Goal: Information Seeking & Learning: Learn about a topic

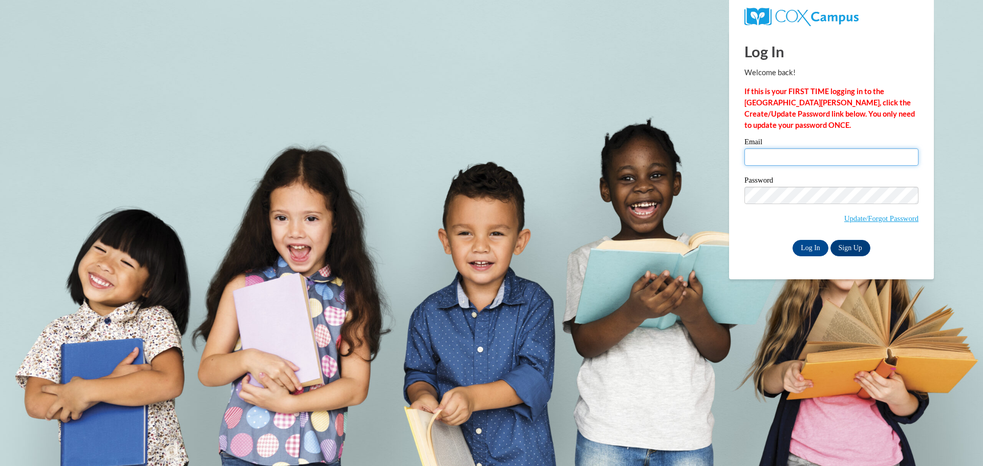
click at [800, 159] on input "Email" at bounding box center [831, 156] width 174 height 17
type input "bflores@marinette.k12.wi.us"
click at [806, 245] on input "Log In" at bounding box center [810, 248] width 36 height 16
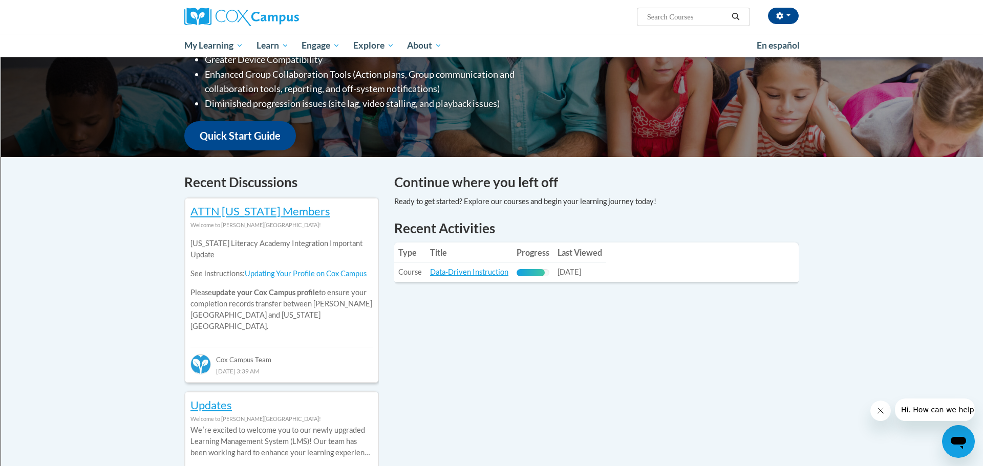
scroll to position [201, 0]
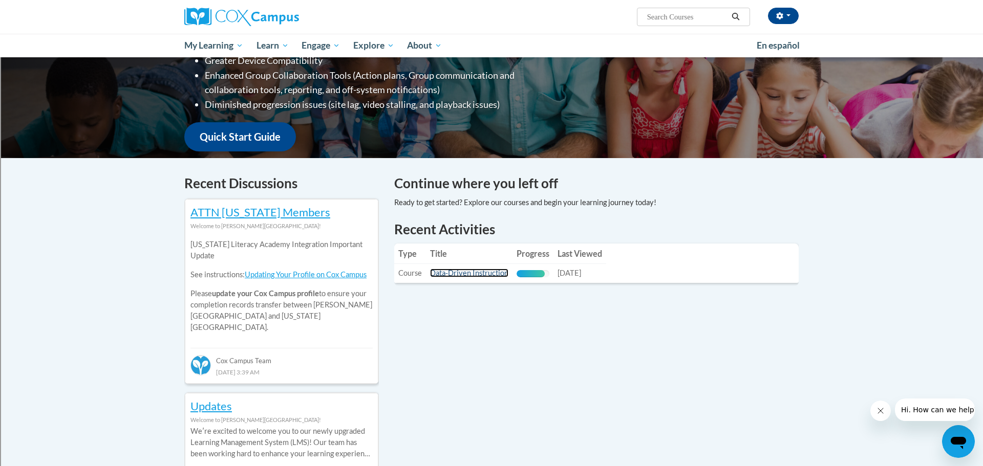
click at [502, 270] on link "Data-Driven Instruction" at bounding box center [469, 273] width 78 height 9
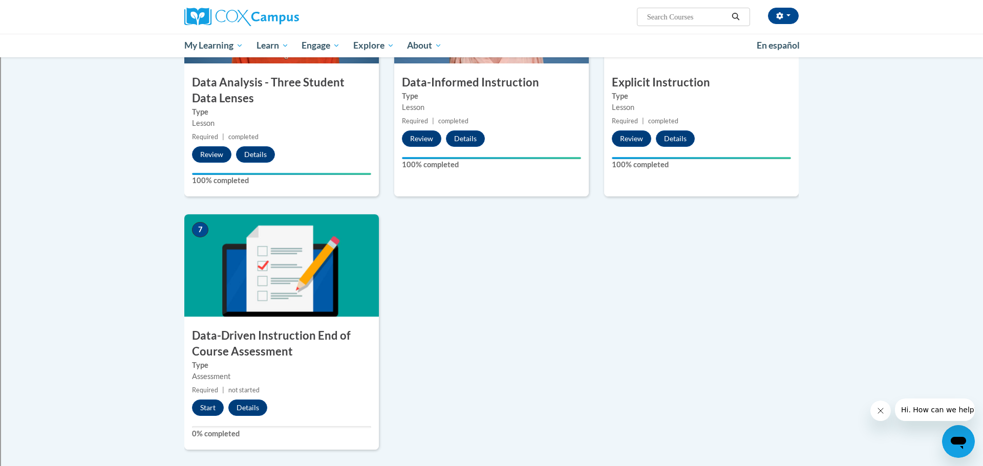
scroll to position [576, 0]
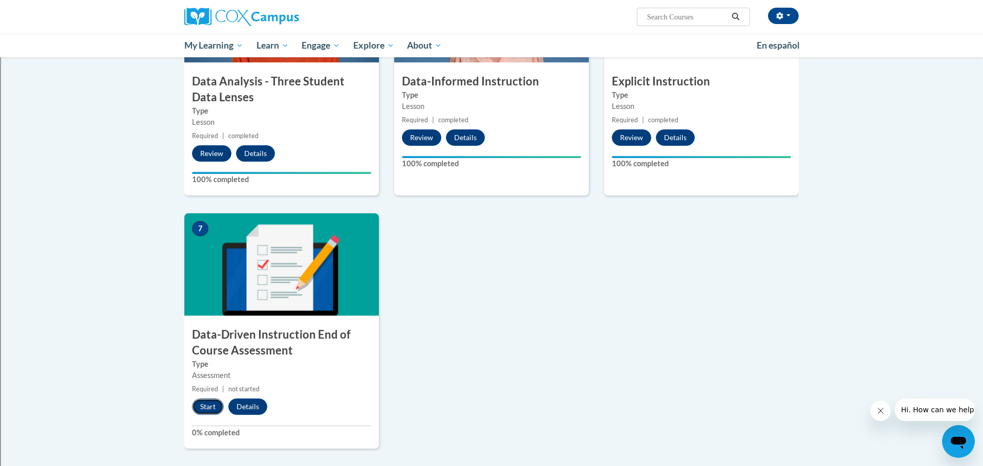
click at [212, 411] on button "Start" at bounding box center [208, 407] width 32 height 16
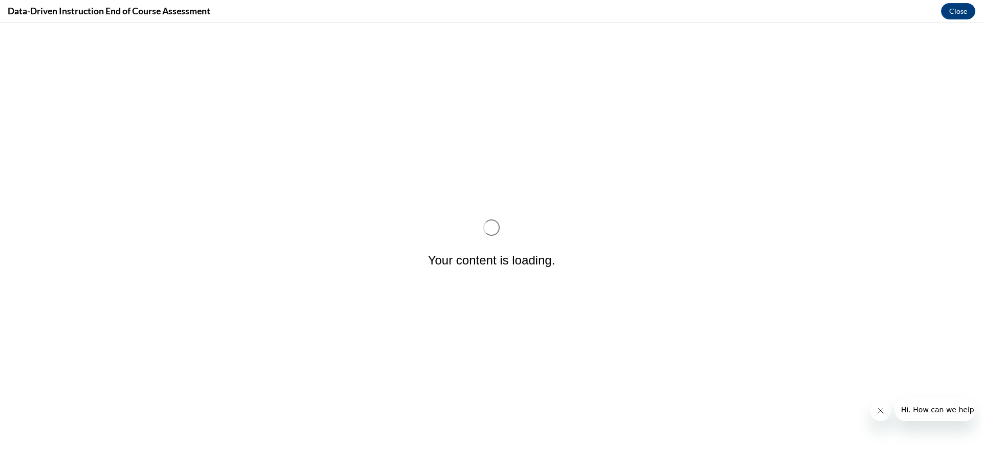
scroll to position [0, 0]
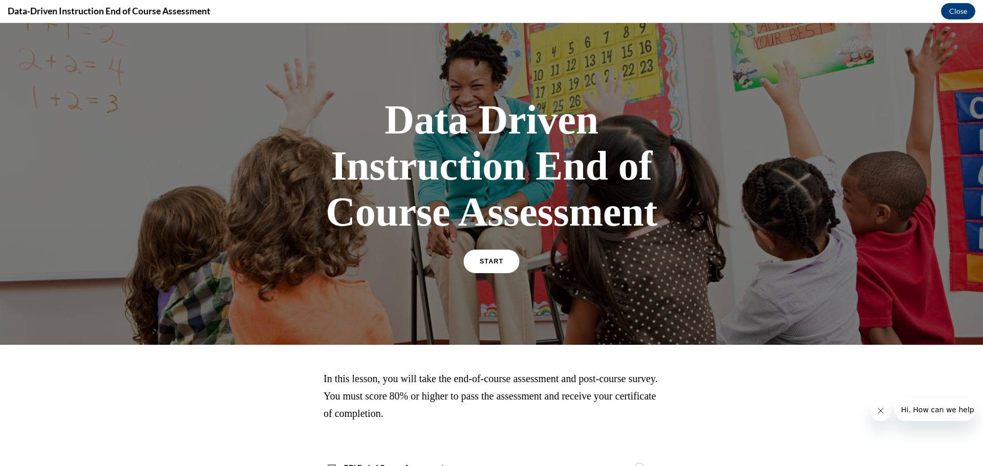
click at [501, 270] on link "START" at bounding box center [491, 262] width 56 height 24
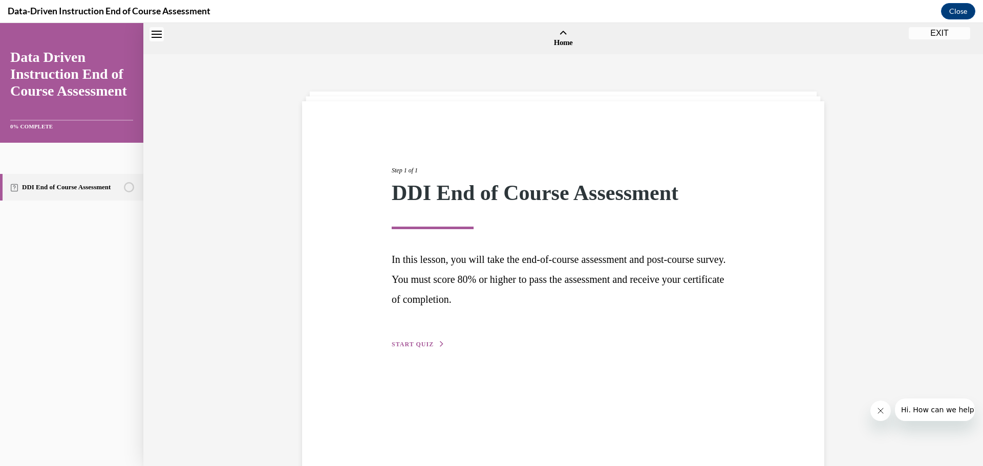
scroll to position [32, 0]
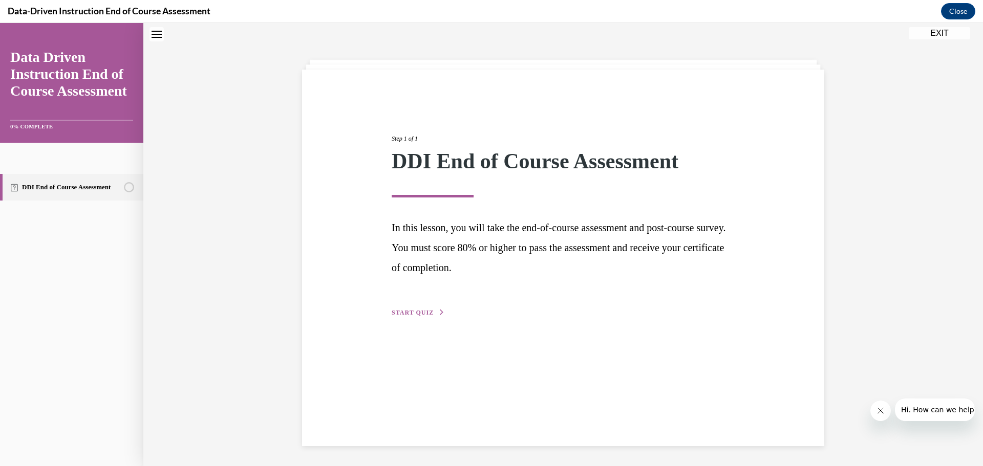
click at [396, 305] on div "Step 1 of 1 DDI End of Course Assessment In this lesson, you will take the end-…" at bounding box center [563, 215] width 358 height 208
click at [401, 311] on span "START QUIZ" at bounding box center [413, 312] width 42 height 7
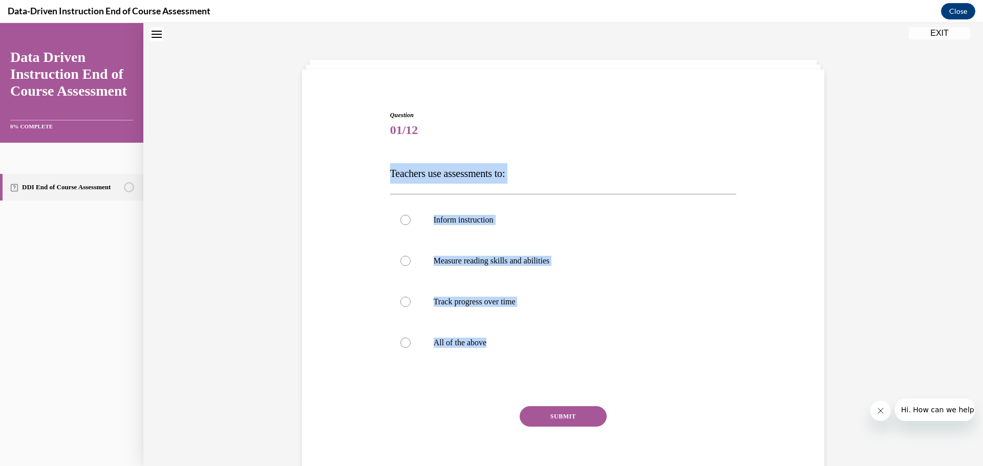
drag, startPoint x: 498, startPoint y: 341, endPoint x: 385, endPoint y: 177, distance: 198.8
click at [385, 177] on div "Question 01/12 Teachers use assessments to: Inform instruction Measure reading …" at bounding box center [562, 285] width 527 height 411
copy div "Teachers use assessments to: Inform instruction Measure reading skills and abil…"
click at [444, 345] on p "All of the above" at bounding box center [572, 343] width 277 height 10
click at [411, 345] on input "All of the above" at bounding box center [405, 343] width 10 height 10
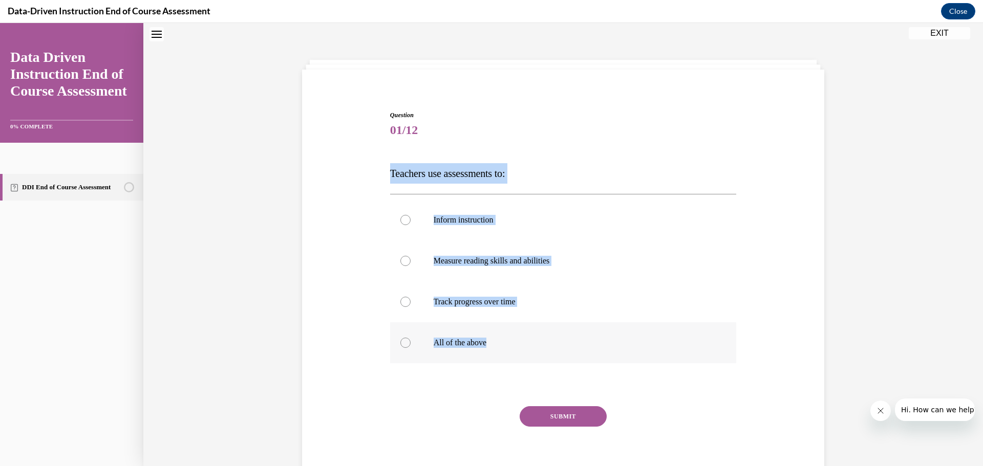
radio input "true"
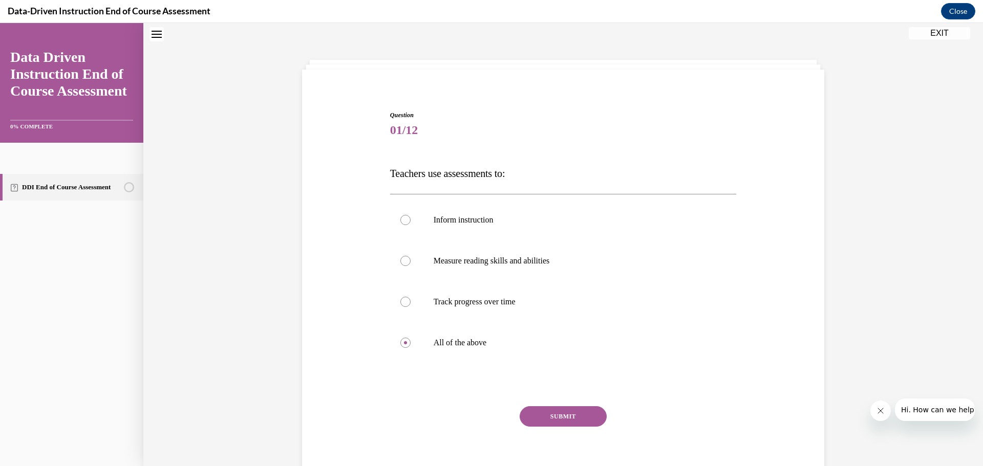
click at [578, 410] on button "SUBMIT" at bounding box center [563, 416] width 87 height 20
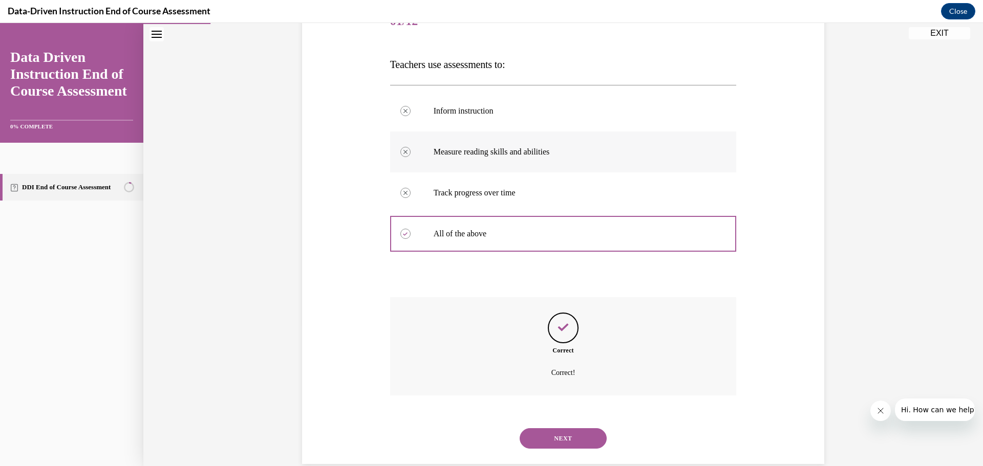
scroll to position [159, 0]
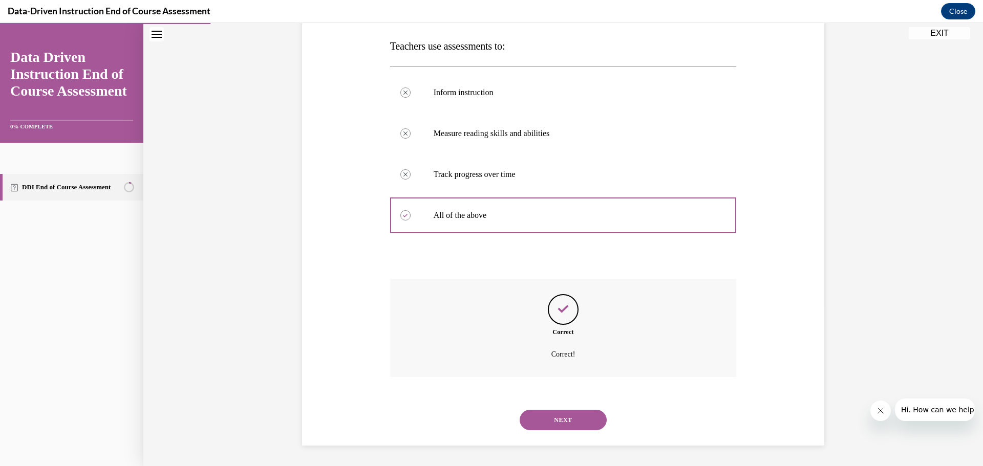
click at [568, 418] on button "NEXT" at bounding box center [563, 420] width 87 height 20
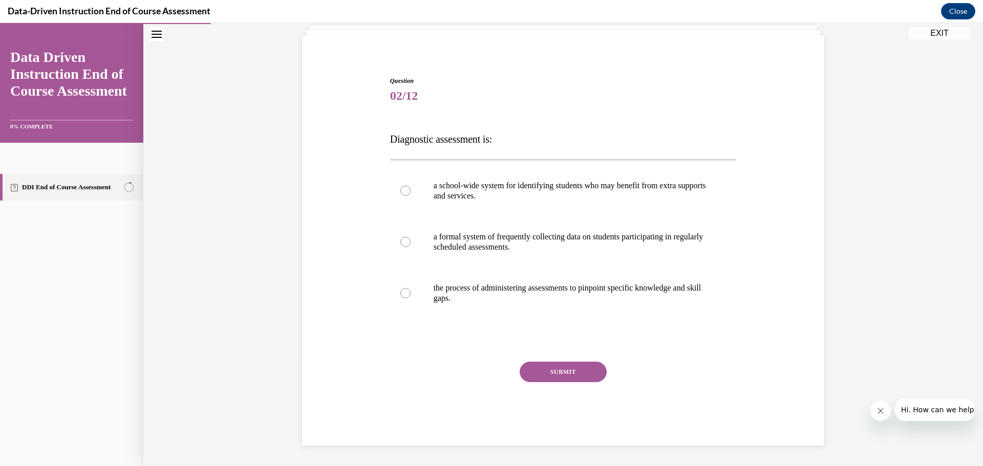
scroll to position [66, 0]
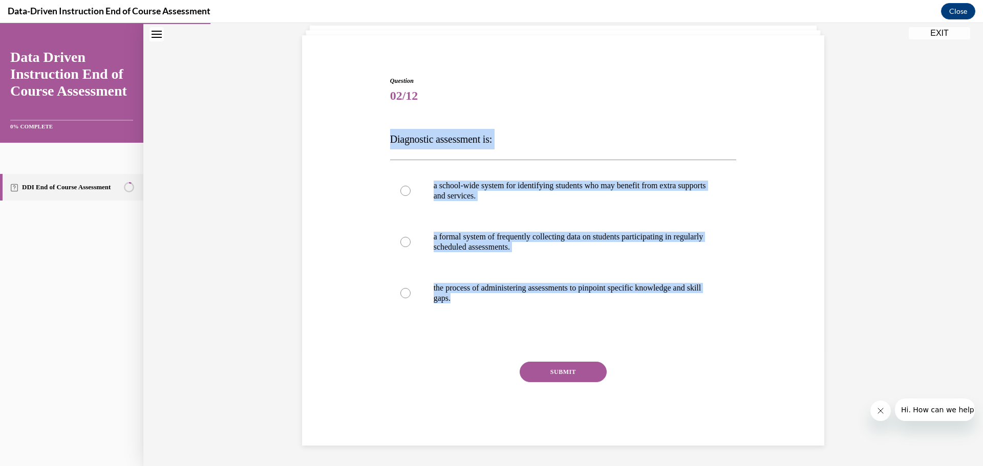
drag, startPoint x: 475, startPoint y: 303, endPoint x: 387, endPoint y: 146, distance: 179.7
click at [387, 146] on div "Question 02/12 Diagnostic assessment is: a school-wide system for identifying s…" at bounding box center [562, 246] width 527 height 400
copy div "Diagnostic assessment is: a school-wide system for identifying students who may…"
click at [496, 296] on p "the process of administering assessments to pinpoint specific knowledge and ski…" at bounding box center [572, 293] width 277 height 20
click at [411, 296] on input "the process of administering assessments to pinpoint specific knowledge and ski…" at bounding box center [405, 293] width 10 height 10
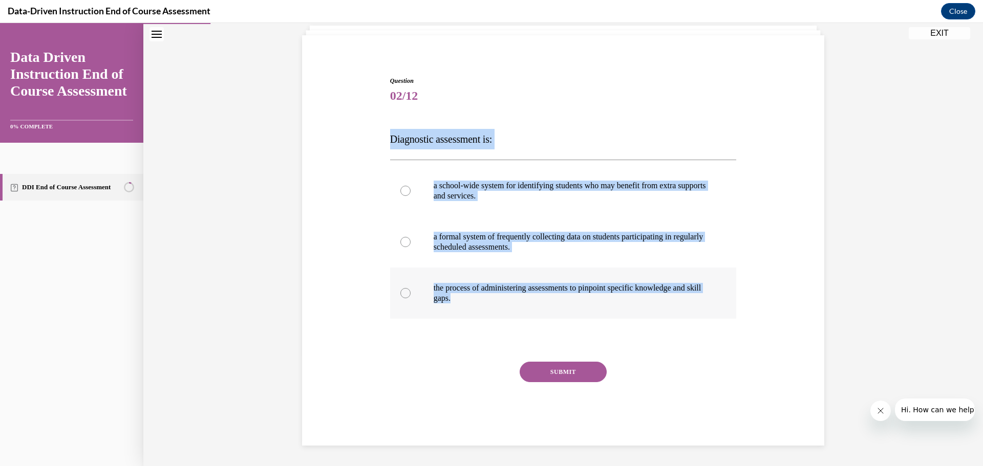
radio input "true"
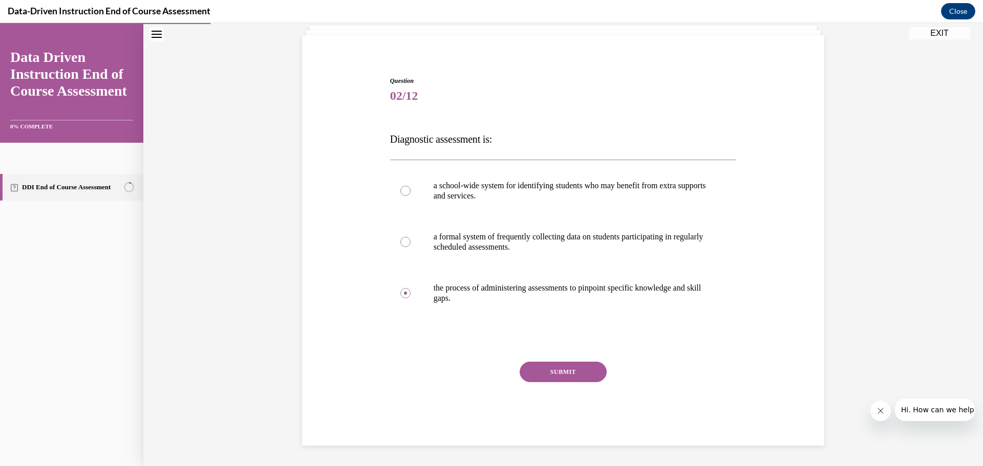
click at [546, 366] on button "SUBMIT" at bounding box center [563, 372] width 87 height 20
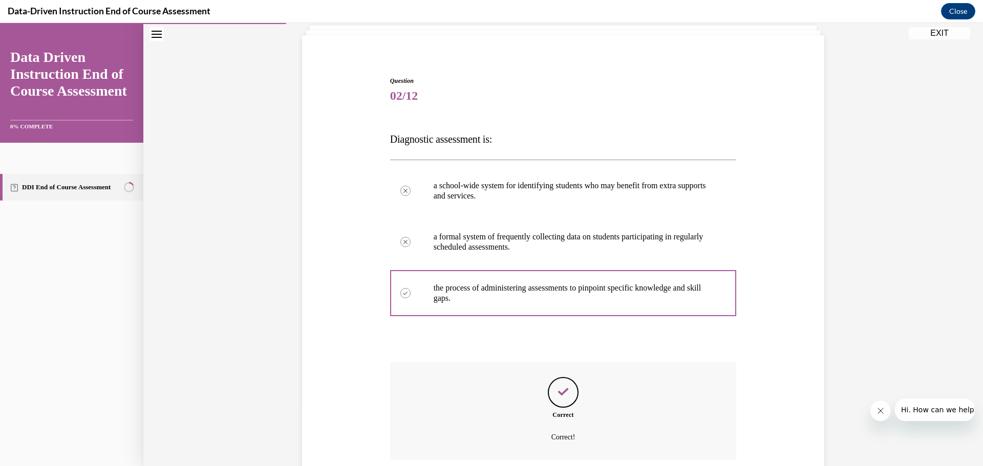
scroll to position [149, 0]
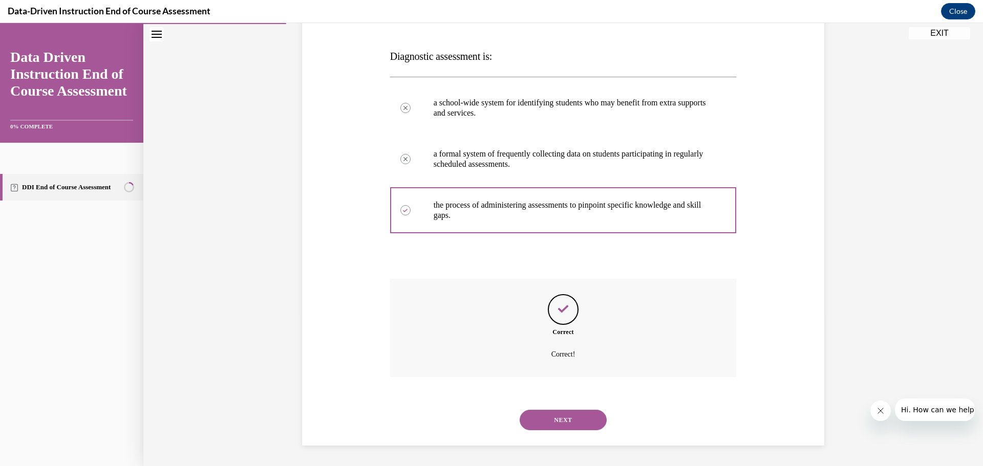
click at [559, 424] on button "NEXT" at bounding box center [563, 420] width 87 height 20
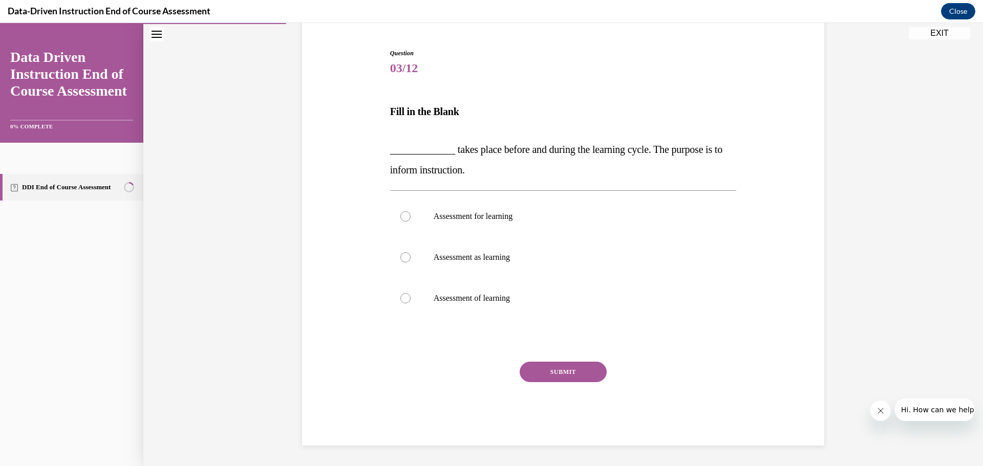
drag, startPoint x: 526, startPoint y: 298, endPoint x: 370, endPoint y: 143, distance: 220.1
click at [370, 143] on div "Question 03/12 Fill in the Blank _____________ takes place before and during th…" at bounding box center [562, 232] width 527 height 428
copy div "_____________ takes place before and during the learning cycle. The purpose is …"
click at [476, 222] on label "Assessment for learning" at bounding box center [563, 216] width 347 height 41
click at [411, 222] on input "Assessment for learning" at bounding box center [405, 216] width 10 height 10
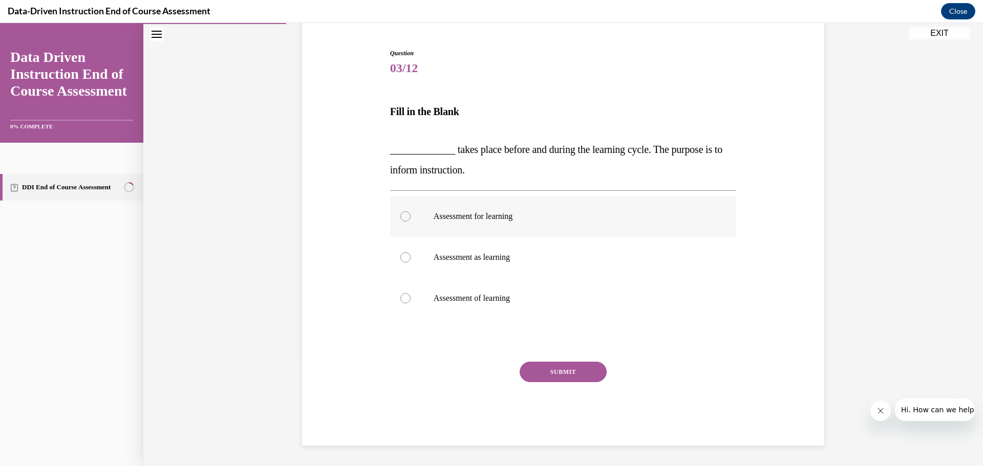
radio input "true"
click at [555, 364] on button "SUBMIT" at bounding box center [563, 372] width 87 height 20
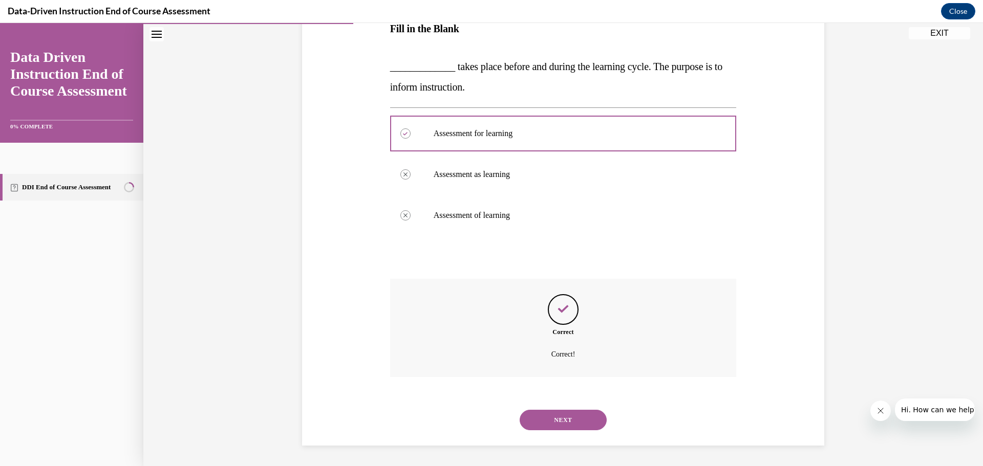
click at [577, 419] on button "NEXT" at bounding box center [563, 420] width 87 height 20
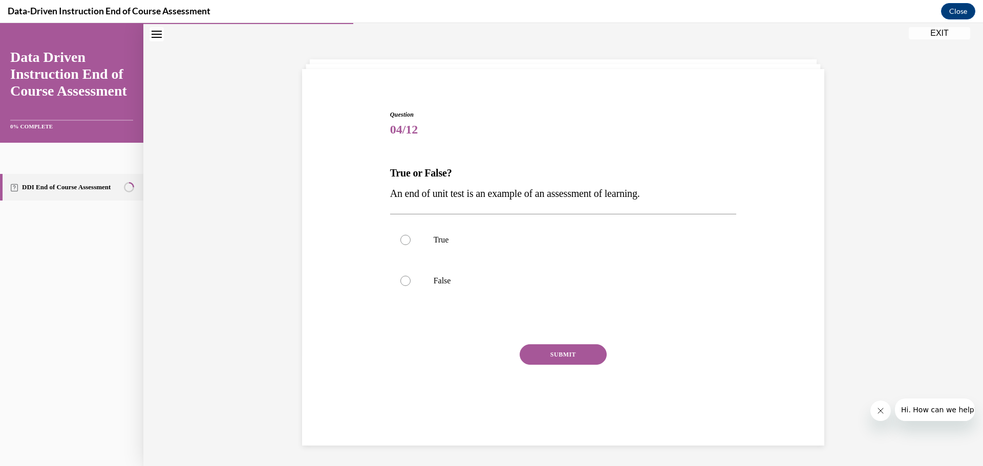
scroll to position [32, 0]
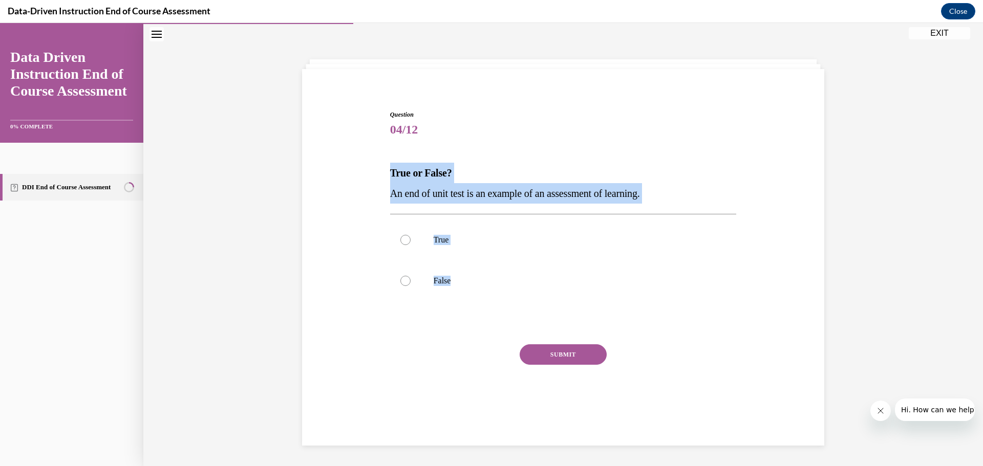
drag, startPoint x: 461, startPoint y: 276, endPoint x: 372, endPoint y: 178, distance: 133.0
click at [372, 178] on div "Question 04/12 True or False? An end of unit test is an example of an assessmen…" at bounding box center [562, 253] width 527 height 349
copy div "True or False? An end of unit test is an example of an assessment of learning. …"
click at [466, 235] on p "True" at bounding box center [572, 240] width 277 height 10
click at [411, 235] on input "True" at bounding box center [405, 240] width 10 height 10
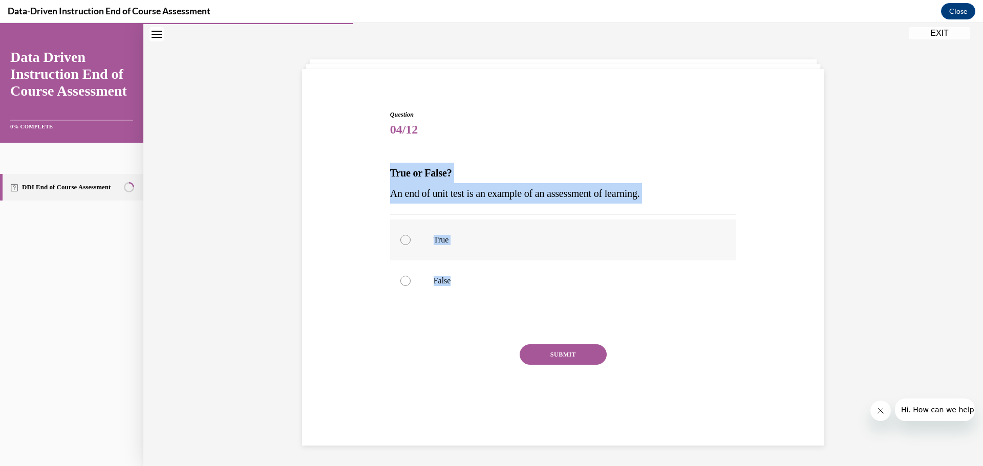
radio input "true"
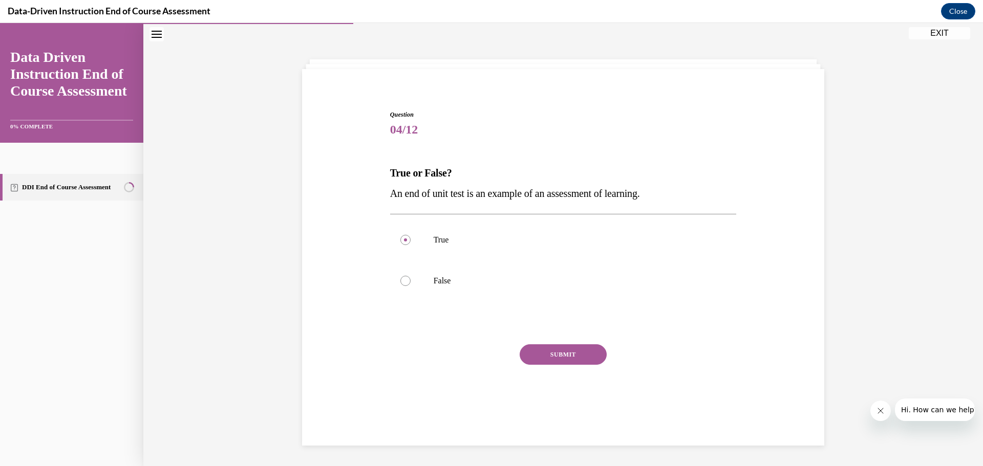
click at [545, 356] on button "SUBMIT" at bounding box center [563, 355] width 87 height 20
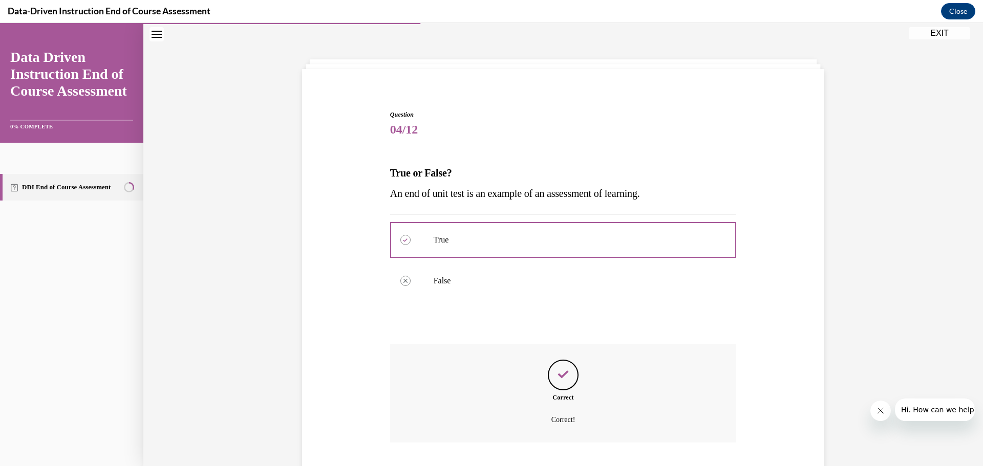
scroll to position [98, 0]
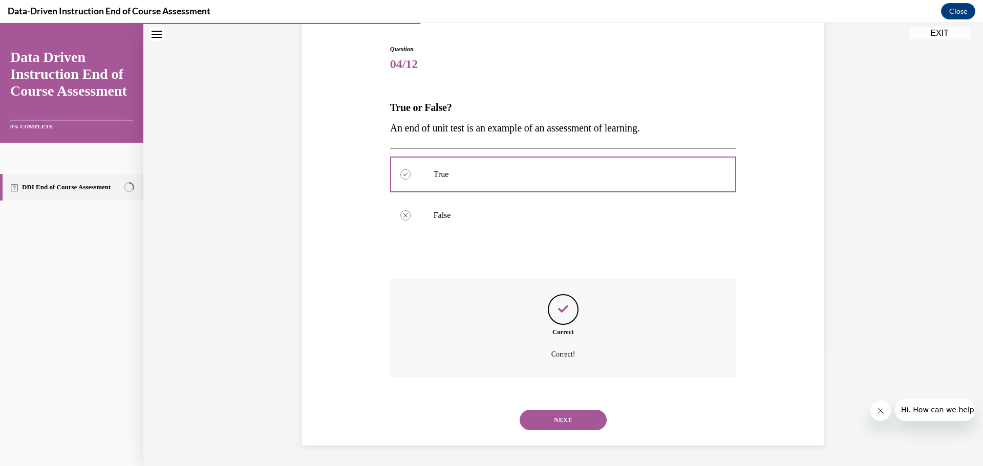
click at [566, 414] on button "NEXT" at bounding box center [563, 420] width 87 height 20
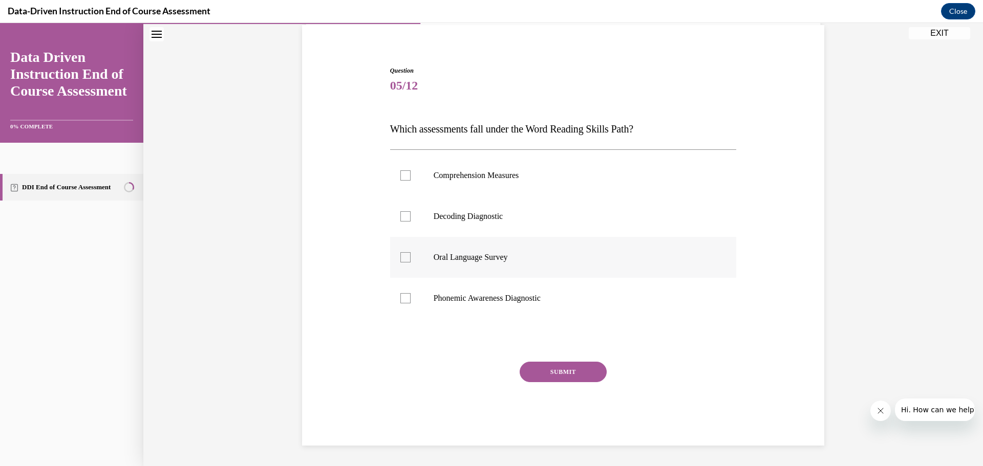
scroll to position [32, 0]
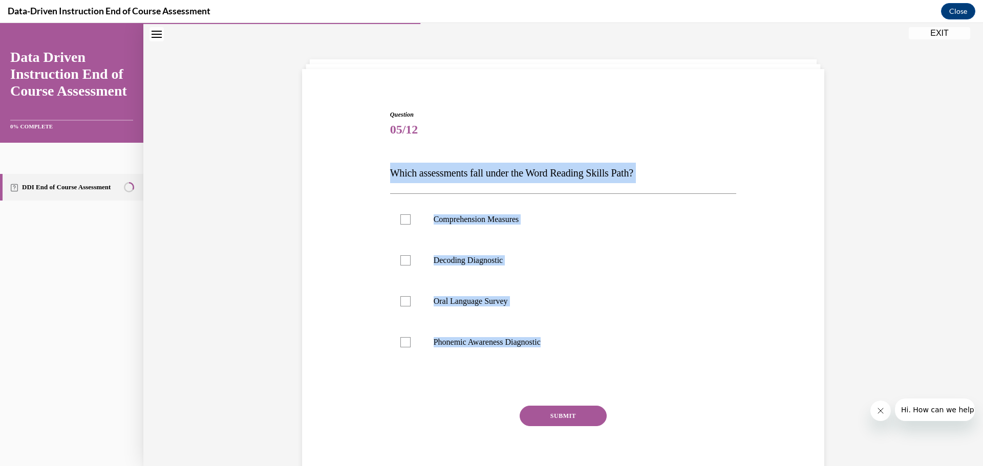
drag, startPoint x: 557, startPoint y: 344, endPoint x: 376, endPoint y: 181, distance: 243.9
click at [376, 181] on div "Question 05/12 Which assessments fall under the Word Reading Skills Path? Compr…" at bounding box center [562, 284] width 527 height 411
copy div "Which assessments fall under the Word Reading Skills Path? Comprehension Measur…"
click at [468, 258] on p "Decoding Diagnostic" at bounding box center [572, 260] width 277 height 10
click at [411, 258] on input "Decoding Diagnostic" at bounding box center [405, 260] width 10 height 10
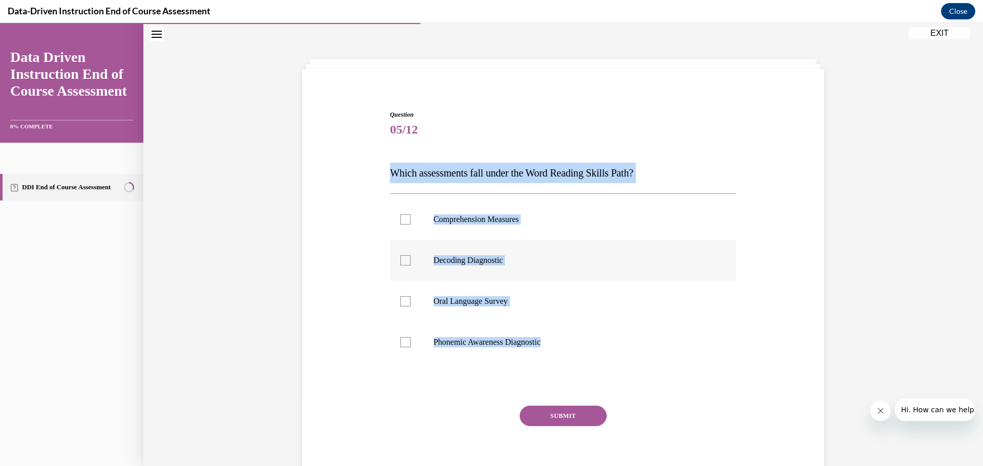
checkbox input "true"
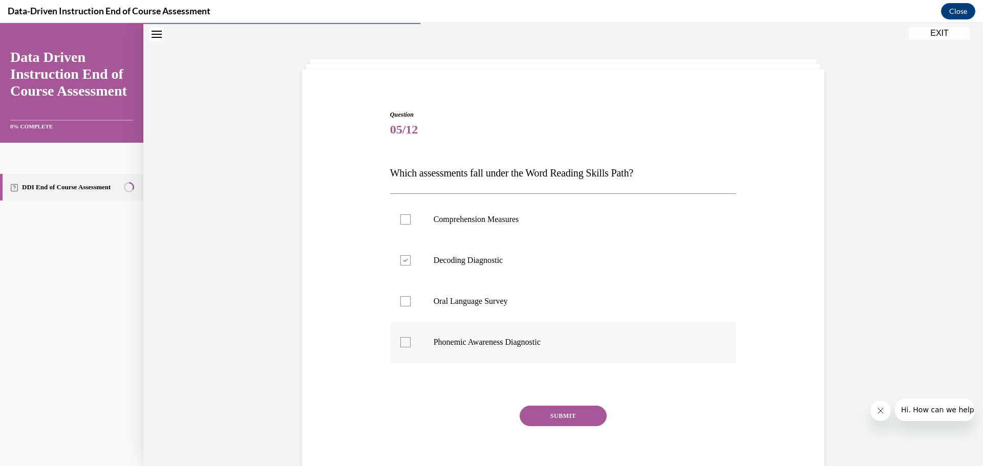
click at [474, 347] on p "Phonemic Awareness Diagnostic" at bounding box center [572, 342] width 277 height 10
click at [411, 347] on input "Phonemic Awareness Diagnostic" at bounding box center [405, 342] width 10 height 10
checkbox input "true"
click at [545, 411] on button "SUBMIT" at bounding box center [563, 416] width 87 height 20
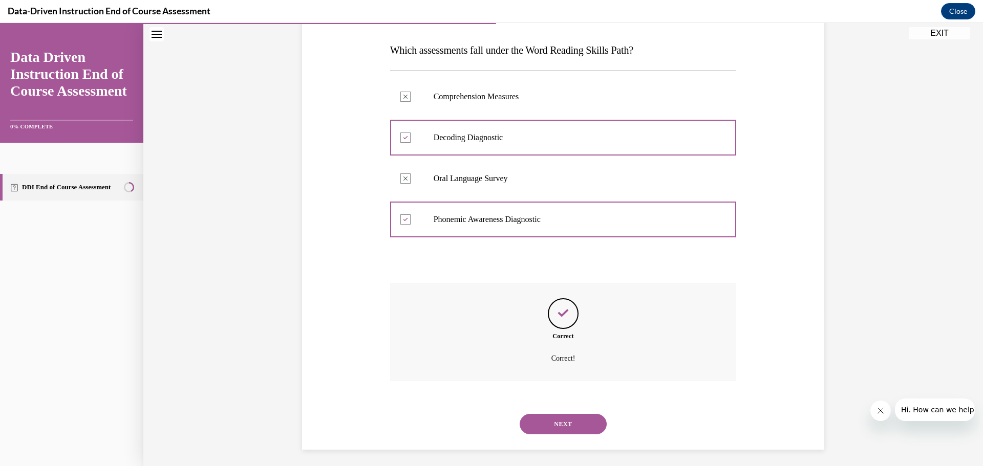
scroll to position [159, 0]
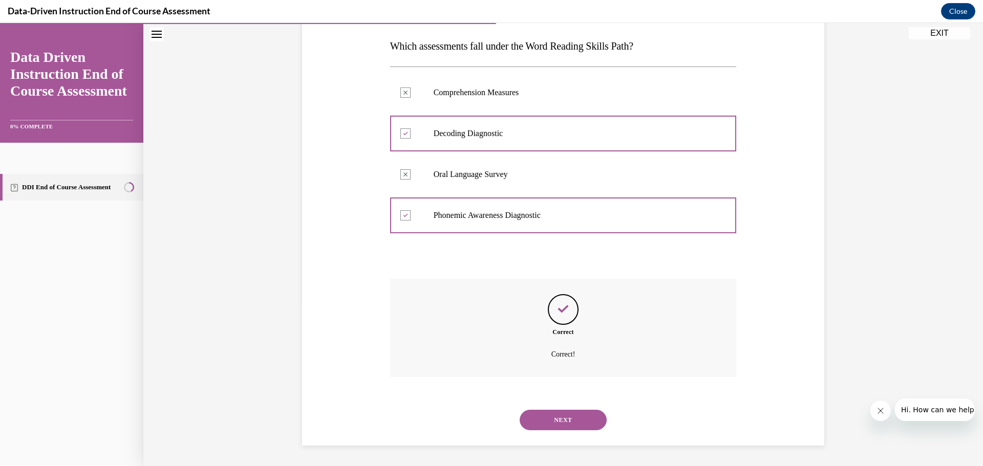
click at [573, 435] on div "NEXT" at bounding box center [563, 420] width 347 height 41
click at [576, 419] on button "NEXT" at bounding box center [563, 420] width 87 height 20
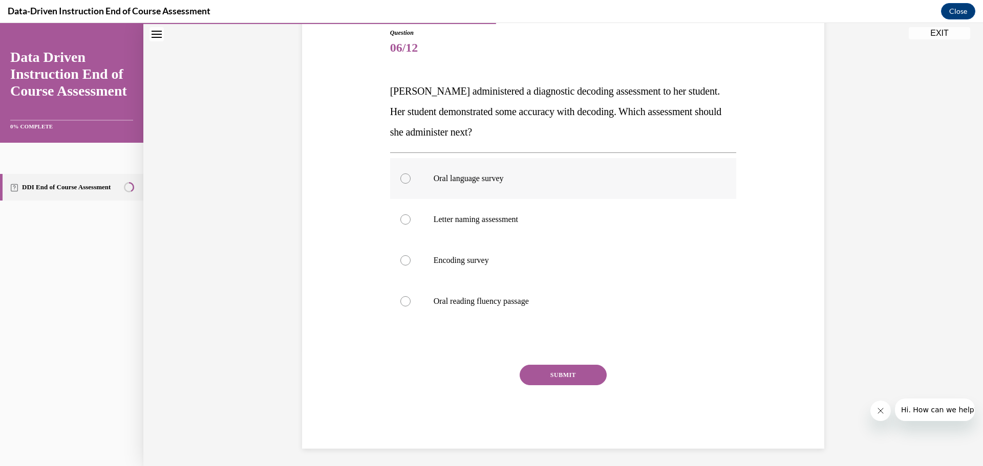
scroll to position [117, 0]
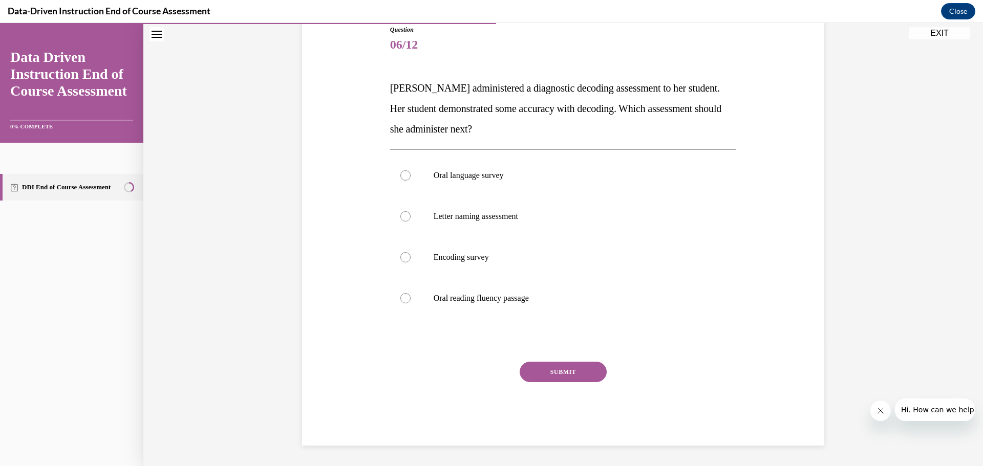
drag, startPoint x: 544, startPoint y: 301, endPoint x: 381, endPoint y: 95, distance: 262.4
click at [381, 95] on div "Question 06/12 Mrs. Lee administered a diagnostic decoding assessment to her st…" at bounding box center [562, 220] width 527 height 452
copy div "Mrs. Lee administered a diagnostic decoding assessment to her student. Her stud…"
click at [483, 252] on p "Encoding survey" at bounding box center [572, 257] width 277 height 10
click at [411, 252] on input "Encoding survey" at bounding box center [405, 257] width 10 height 10
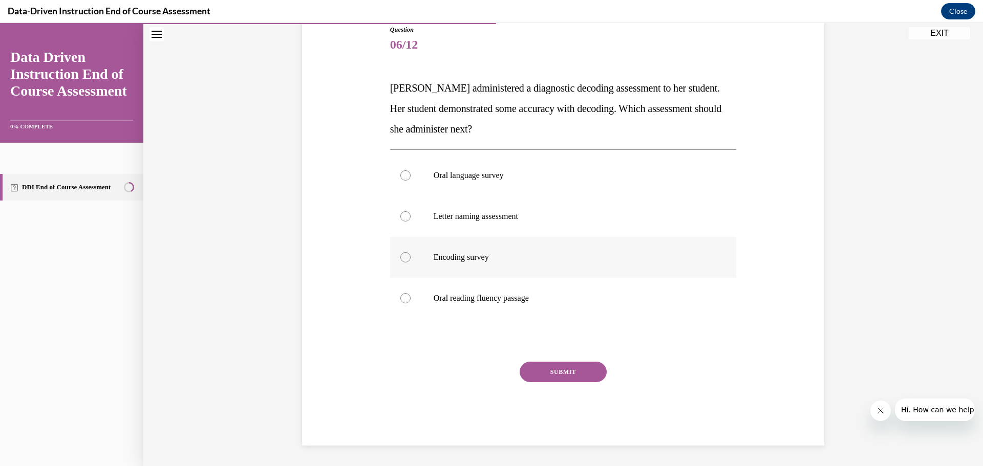
radio input "true"
click at [543, 375] on button "SUBMIT" at bounding box center [563, 372] width 87 height 20
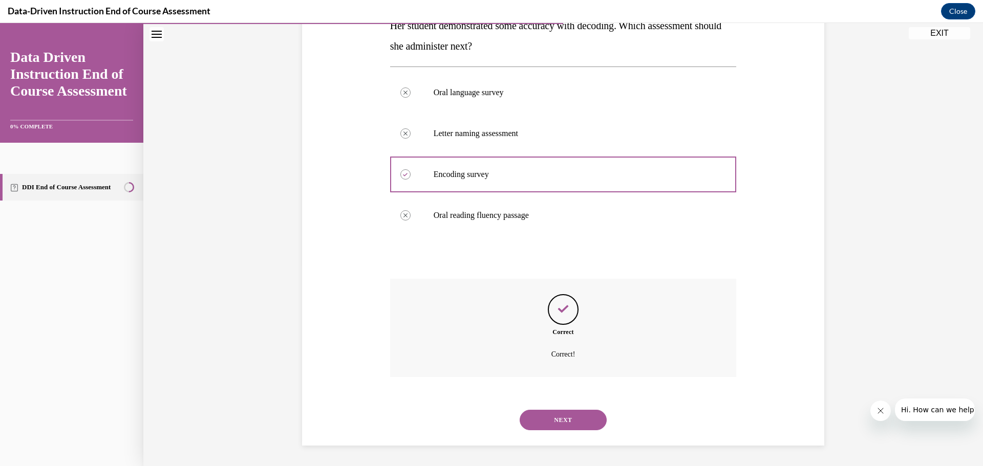
click at [556, 412] on button "NEXT" at bounding box center [563, 420] width 87 height 20
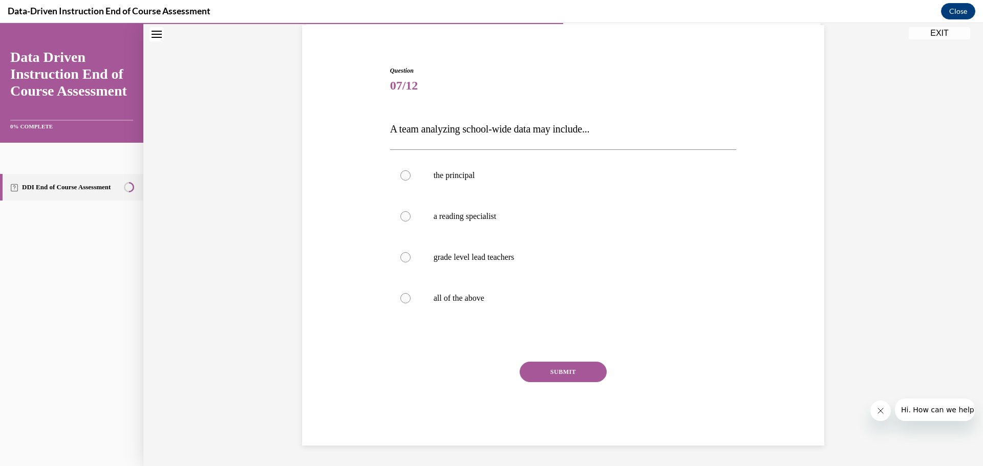
scroll to position [76, 0]
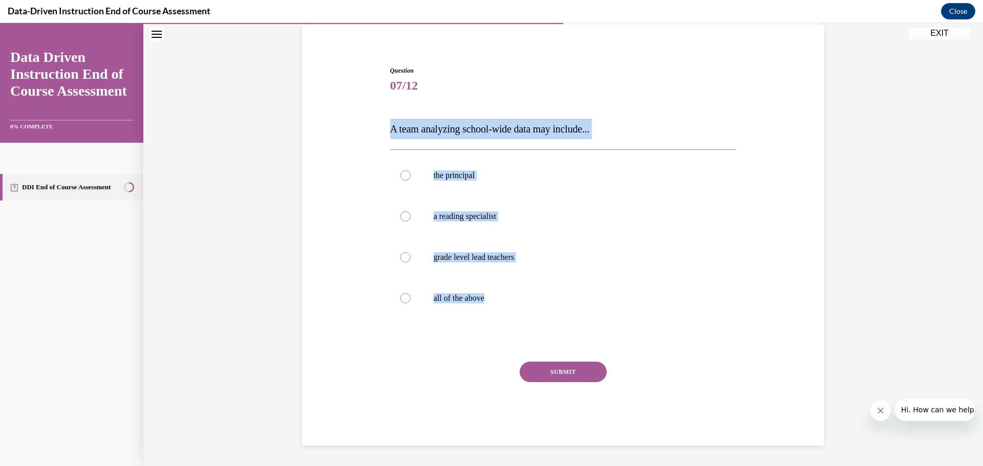
drag, startPoint x: 501, startPoint y: 297, endPoint x: 355, endPoint y: 119, distance: 230.6
click at [355, 119] on div "Question 07/12 A team analyzing school-wide data may include... the principal a…" at bounding box center [562, 240] width 527 height 411
copy div "A team analyzing school-wide data may include... the principal a reading specia…"
click at [467, 294] on p "all of the above" at bounding box center [572, 298] width 277 height 10
click at [411, 294] on input "all of the above" at bounding box center [405, 298] width 10 height 10
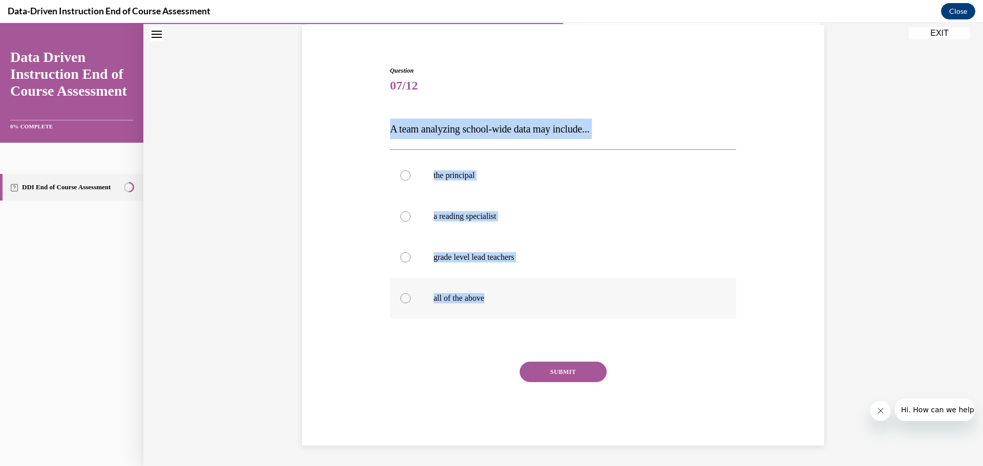
radio input "true"
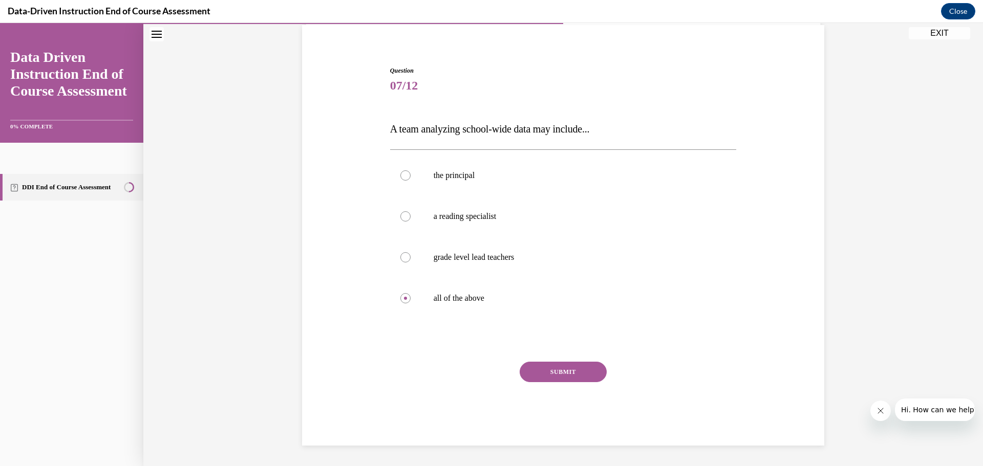
click at [561, 368] on button "SUBMIT" at bounding box center [563, 372] width 87 height 20
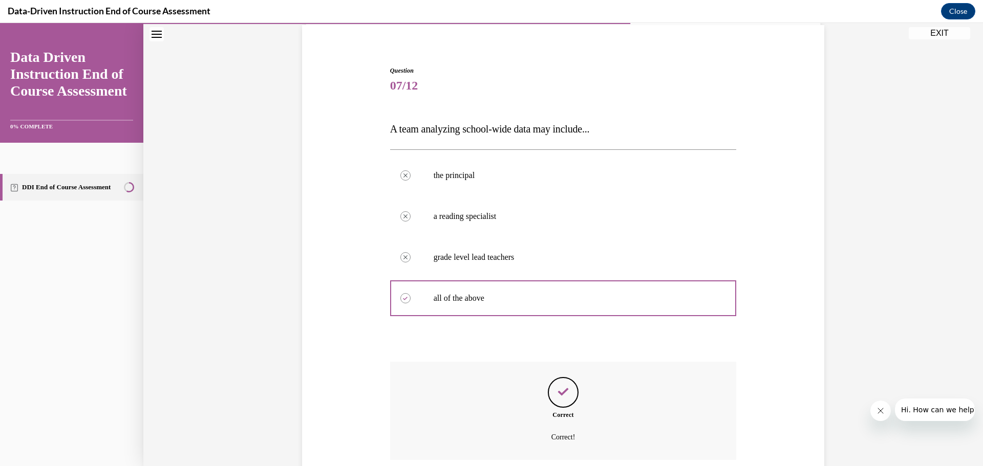
scroll to position [159, 0]
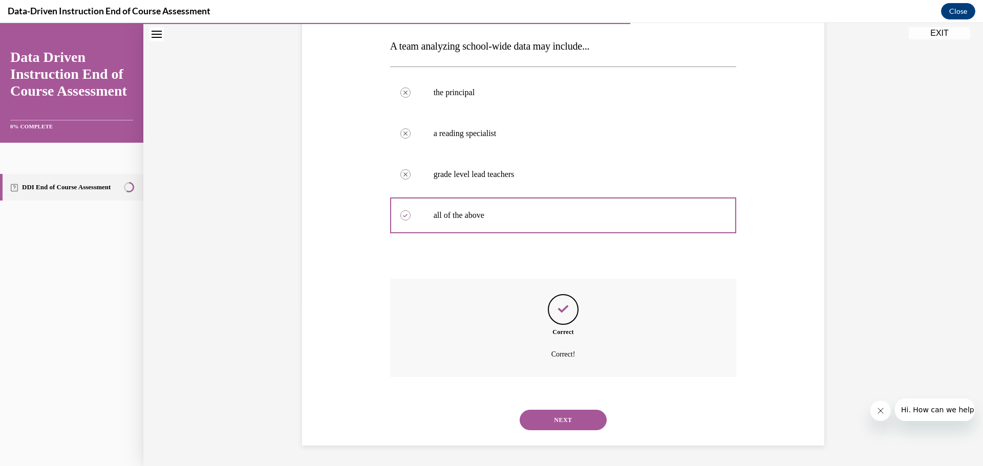
click at [550, 421] on button "NEXT" at bounding box center [563, 420] width 87 height 20
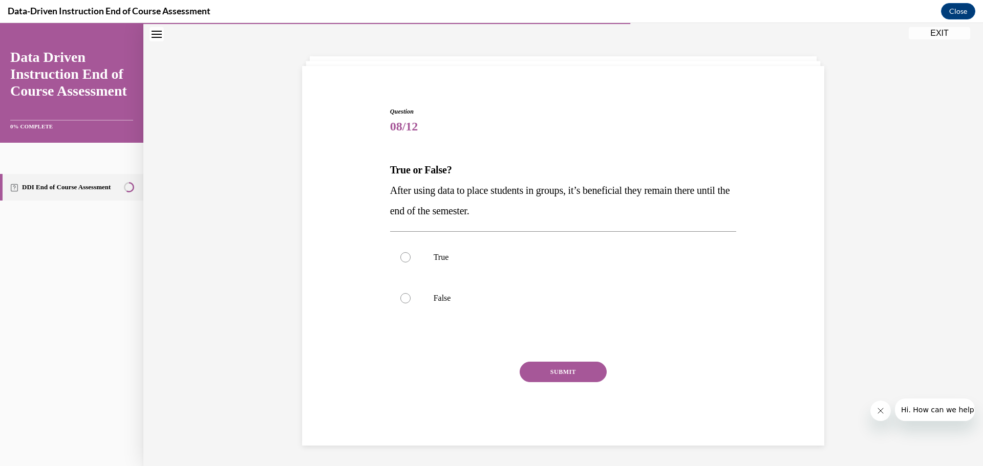
scroll to position [35, 0]
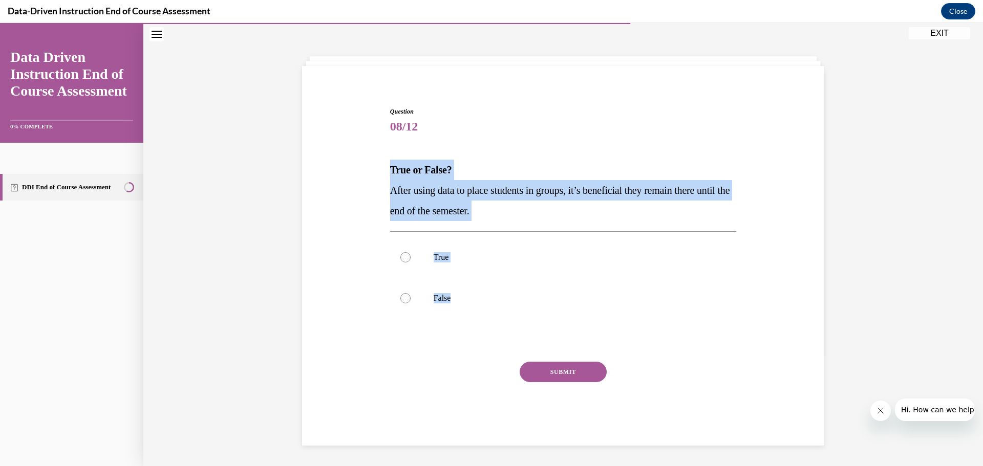
drag, startPoint x: 463, startPoint y: 295, endPoint x: 372, endPoint y: 166, distance: 157.6
click at [372, 166] on div "Question 08/12 True or False? After using data to place students in groups, it’…" at bounding box center [562, 261] width 527 height 370
copy div "True or False? After using data to place students in groups, it’s beneficial th…"
click at [451, 299] on p "False" at bounding box center [572, 298] width 277 height 10
click at [411, 299] on input "False" at bounding box center [405, 298] width 10 height 10
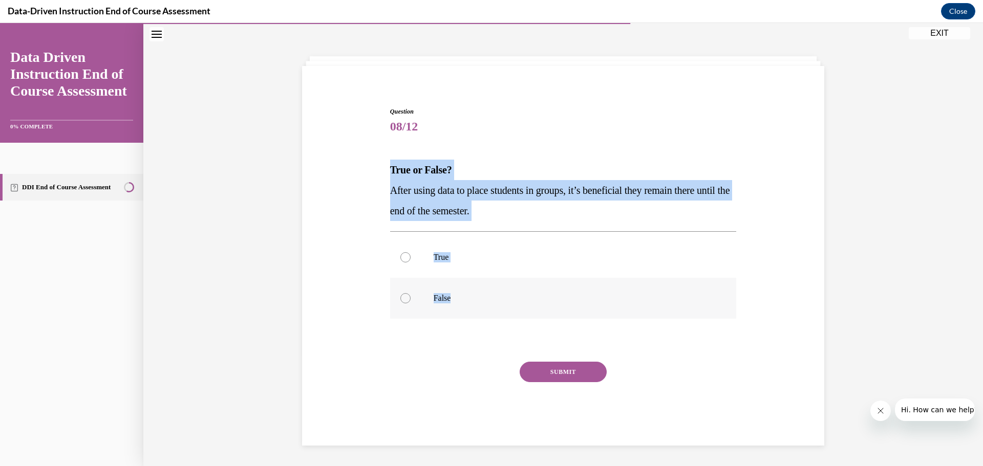
radio input "true"
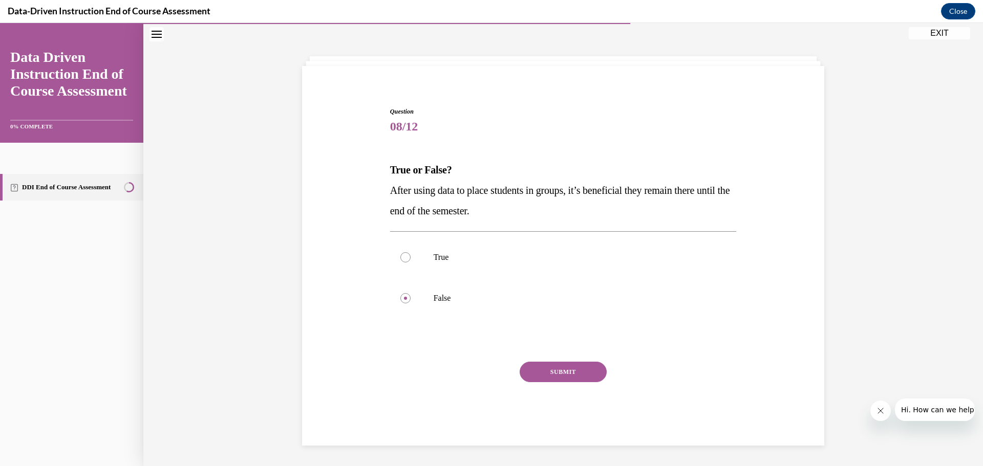
click at [565, 374] on button "SUBMIT" at bounding box center [563, 372] width 87 height 20
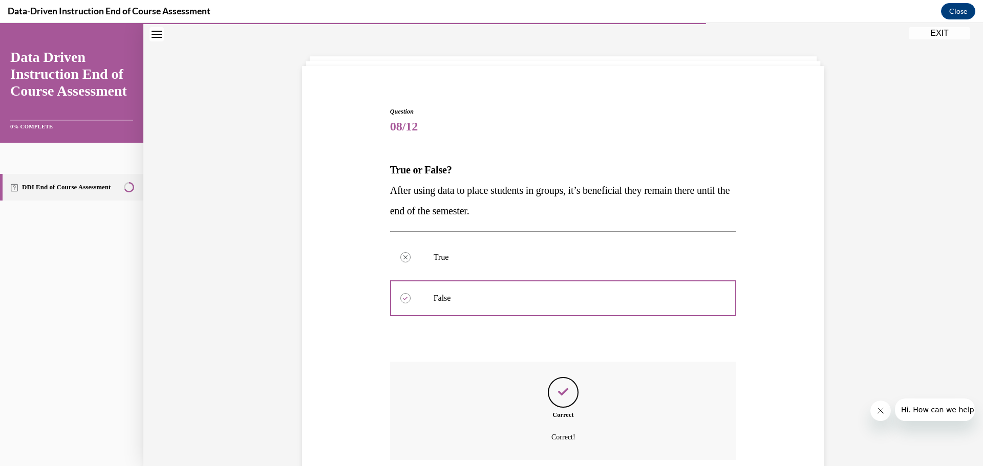
scroll to position [118, 0]
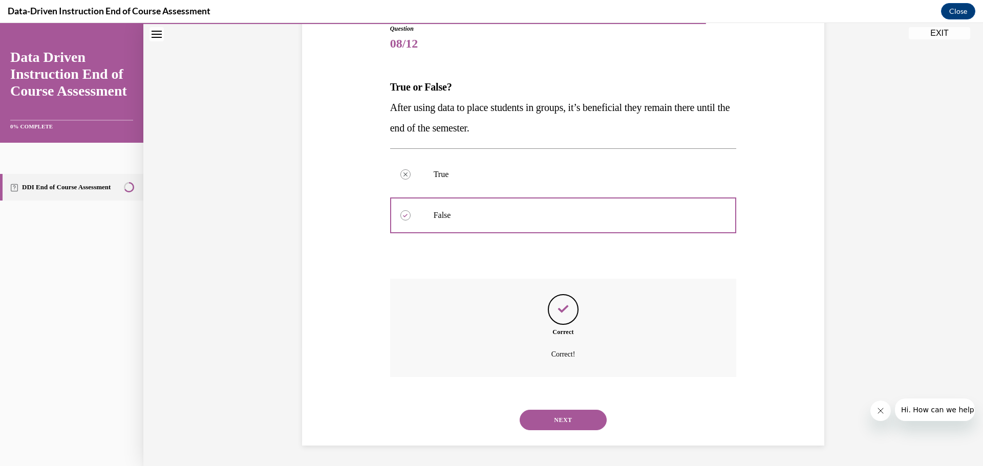
click at [546, 425] on button "NEXT" at bounding box center [563, 420] width 87 height 20
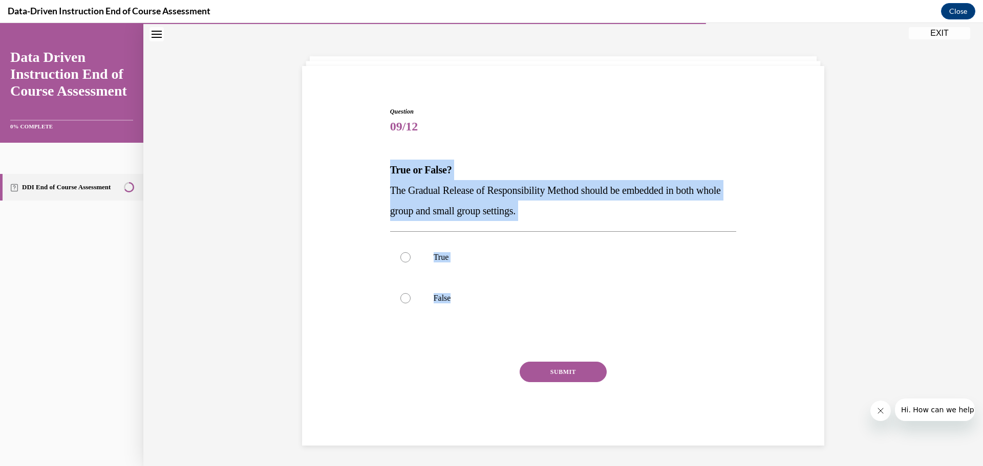
drag, startPoint x: 458, startPoint y: 303, endPoint x: 376, endPoint y: 179, distance: 148.4
click at [376, 179] on div "Question 09/12 True or False? The Gradual Release of Responsibility Method shou…" at bounding box center [562, 261] width 527 height 370
copy div "True or False? The Gradual Release of Responsibility Method should be embedded …"
click at [440, 256] on p "True" at bounding box center [572, 257] width 277 height 10
click at [411, 256] on input "True" at bounding box center [405, 257] width 10 height 10
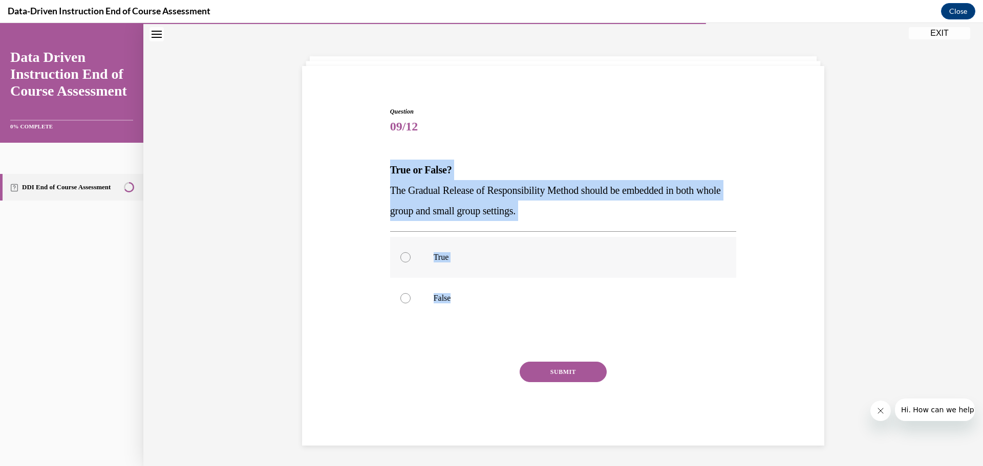
radio input "true"
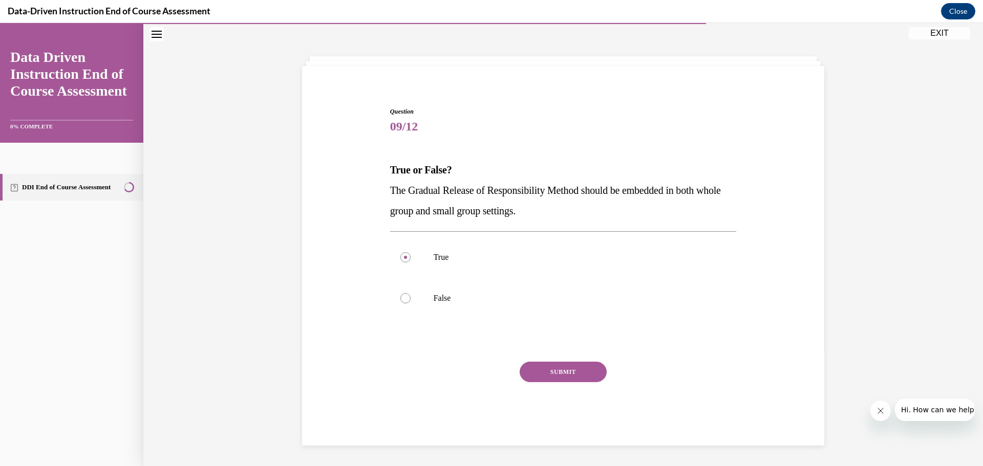
click at [583, 377] on button "SUBMIT" at bounding box center [563, 372] width 87 height 20
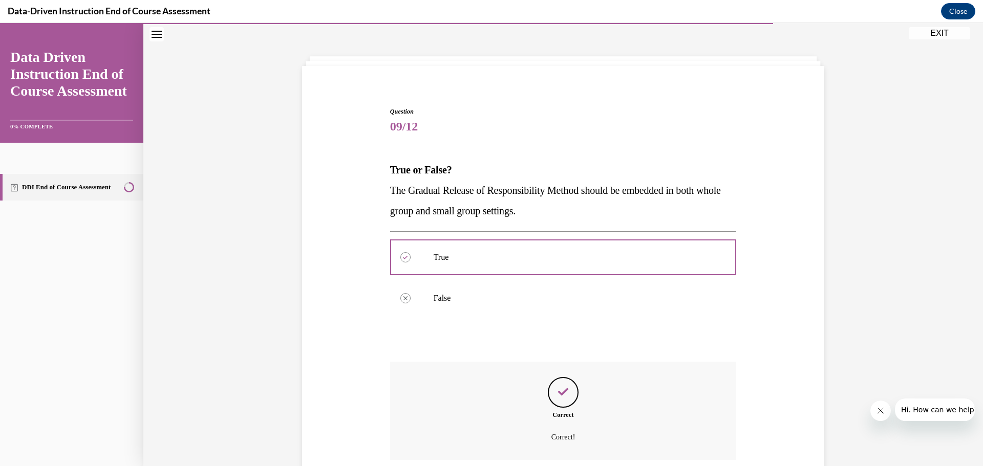
scroll to position [118, 0]
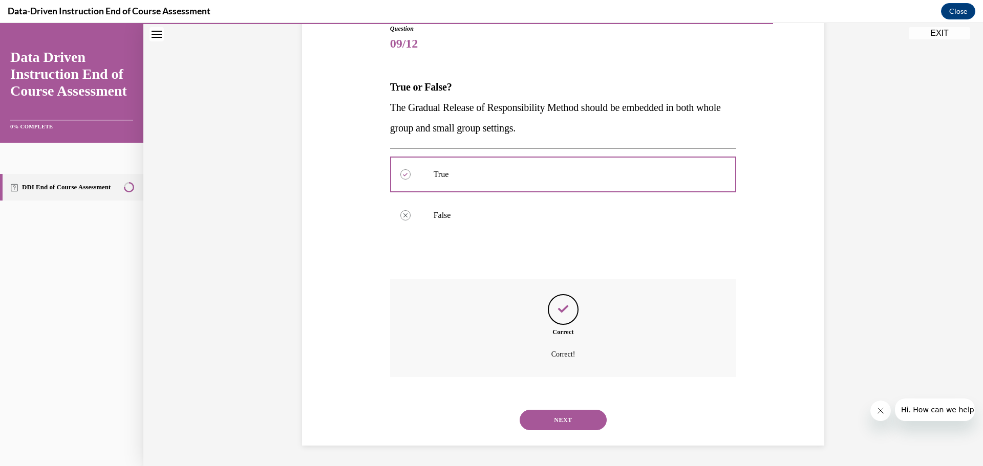
click at [563, 412] on button "NEXT" at bounding box center [563, 420] width 87 height 20
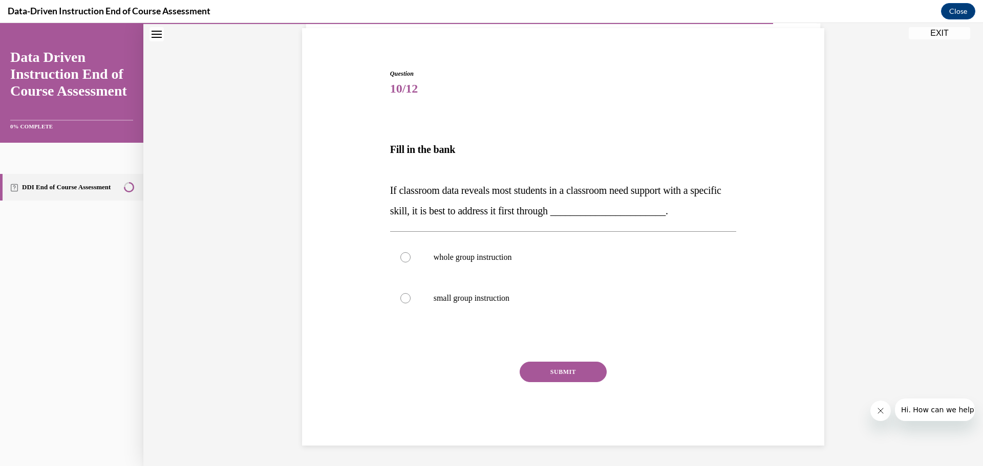
scroll to position [73, 0]
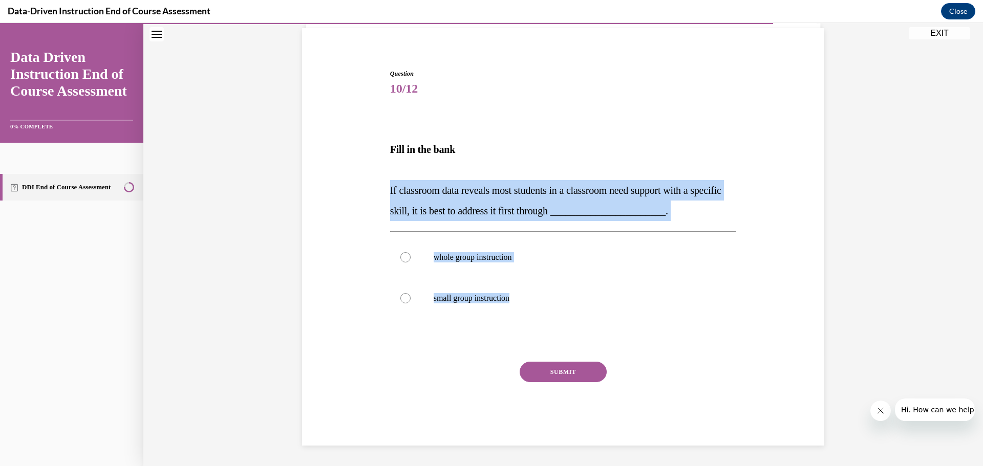
drag, startPoint x: 529, startPoint y: 305, endPoint x: 388, endPoint y: 194, distance: 179.7
click at [388, 194] on div "Question 10/12 Fill in the bank If classroom data reveals most students in a cl…" at bounding box center [564, 250] width 352 height 392
copy div "If classroom data reveals most students in a classroom need support with a spec…"
click at [481, 268] on label "whole group instruction" at bounding box center [563, 257] width 347 height 41
click at [411, 263] on input "whole group instruction" at bounding box center [405, 257] width 10 height 10
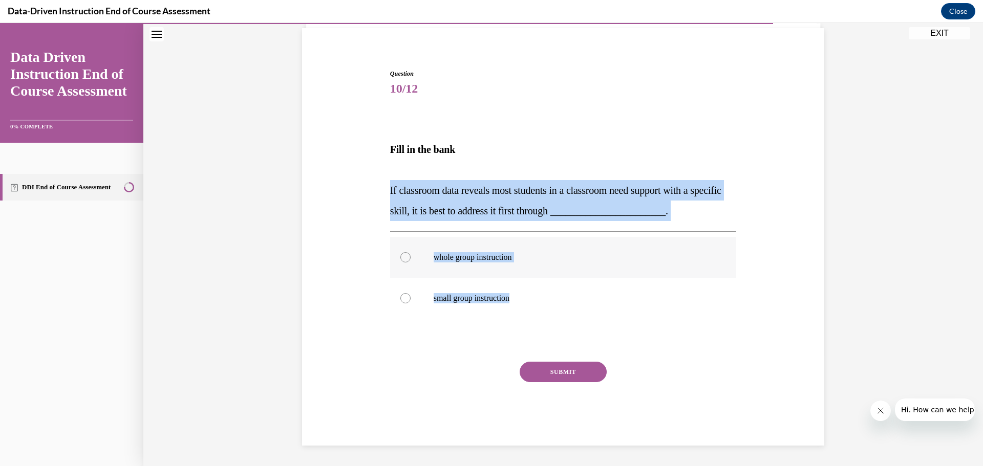
radio input "true"
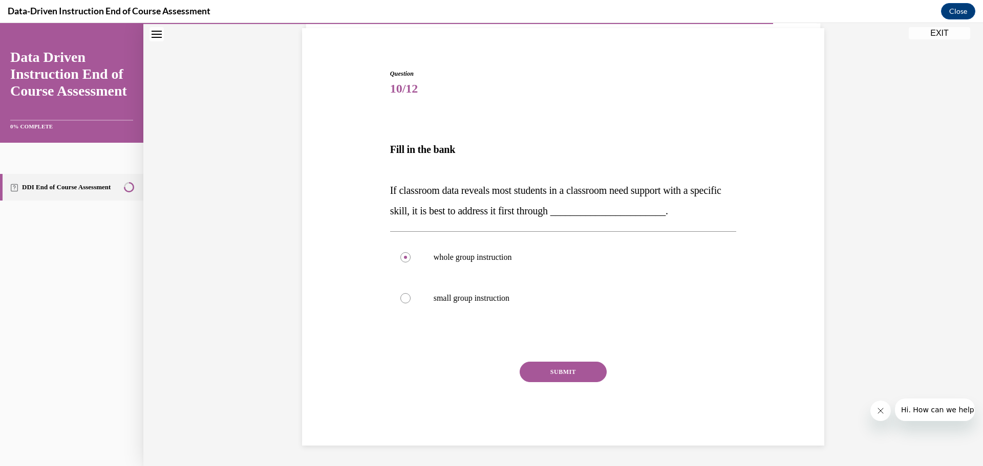
click at [547, 375] on button "SUBMIT" at bounding box center [563, 372] width 87 height 20
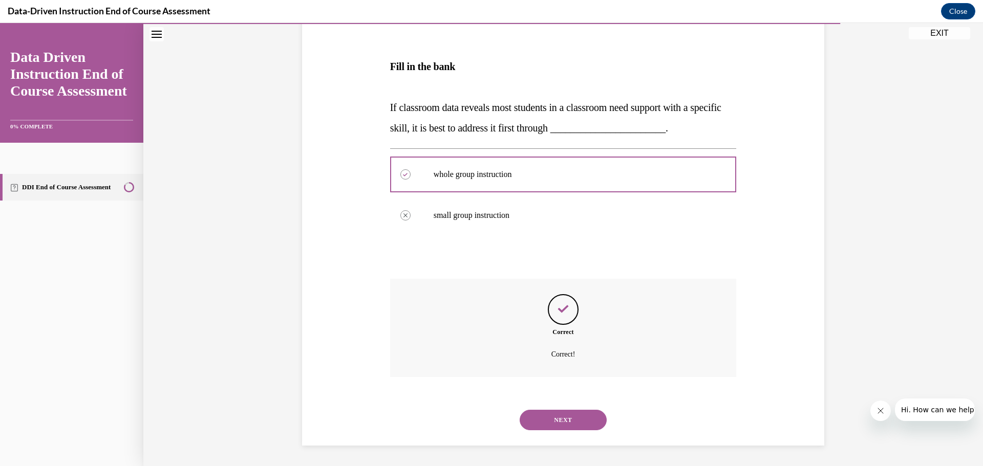
click at [559, 423] on button "NEXT" at bounding box center [563, 420] width 87 height 20
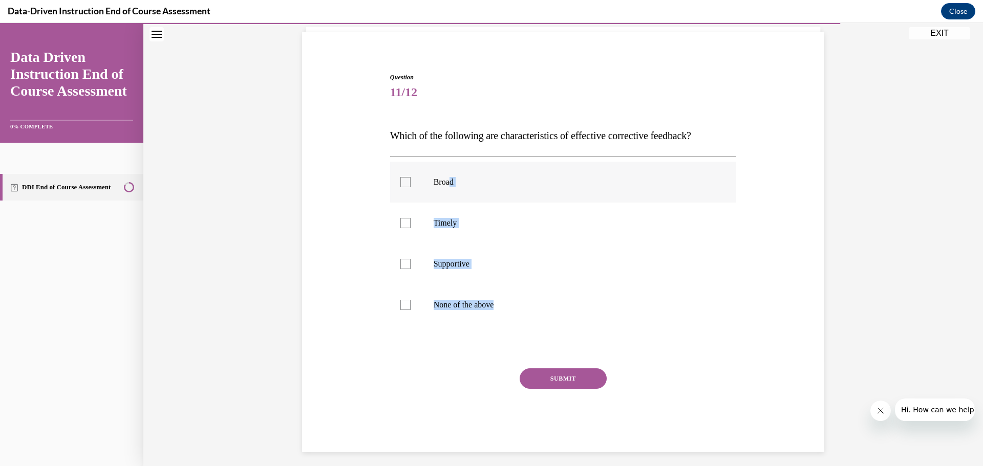
scroll to position [76, 0]
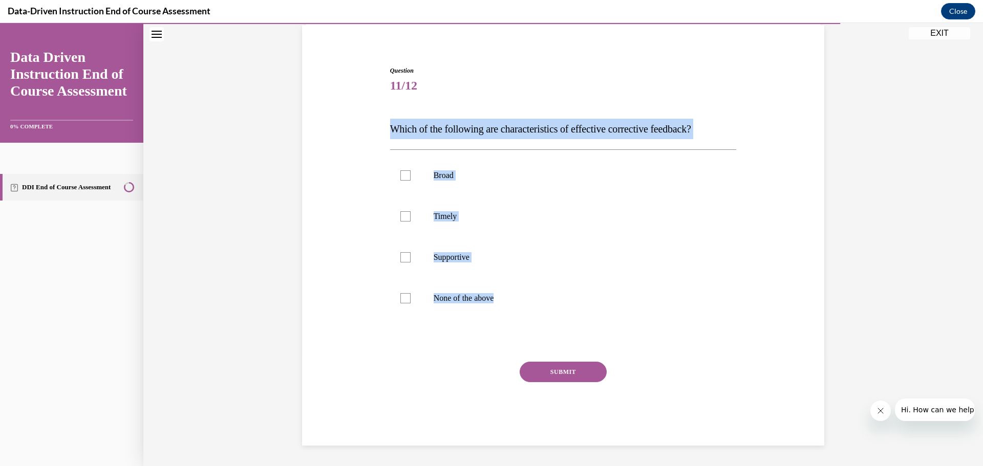
drag, startPoint x: 517, startPoint y: 298, endPoint x: 389, endPoint y: 127, distance: 213.9
click at [389, 127] on div "Question 11/12 Which of the following are characteristics of effective correcti…" at bounding box center [564, 248] width 352 height 395
click at [447, 217] on p "Timely" at bounding box center [572, 216] width 277 height 10
click at [411, 217] on input "Timely" at bounding box center [405, 216] width 10 height 10
checkbox input "true"
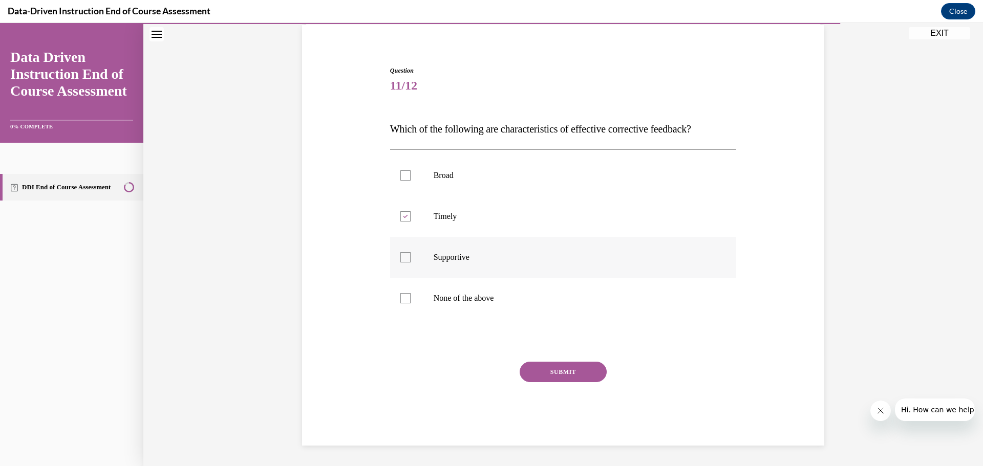
click at [449, 257] on p "Supportive" at bounding box center [572, 257] width 277 height 10
click at [411, 257] on input "Supportive" at bounding box center [405, 257] width 10 height 10
checkbox input "true"
click at [550, 372] on button "SUBMIT" at bounding box center [563, 372] width 87 height 20
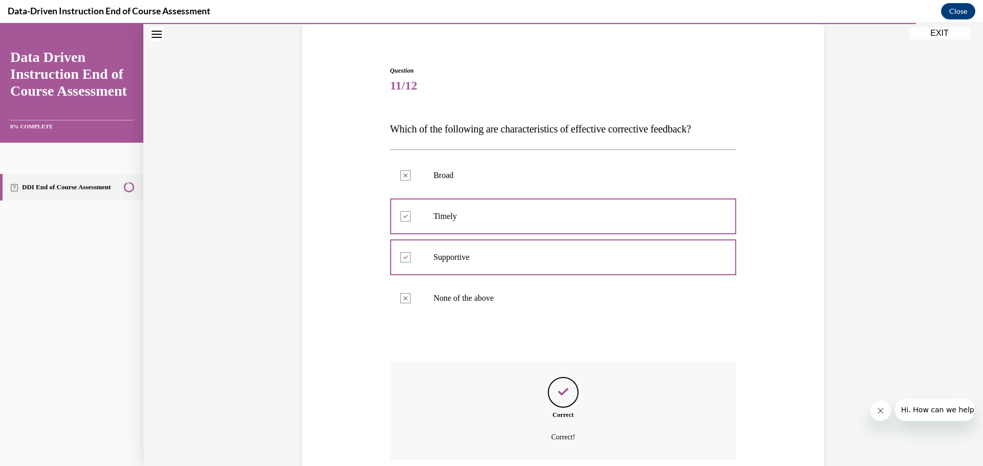
scroll to position [159, 0]
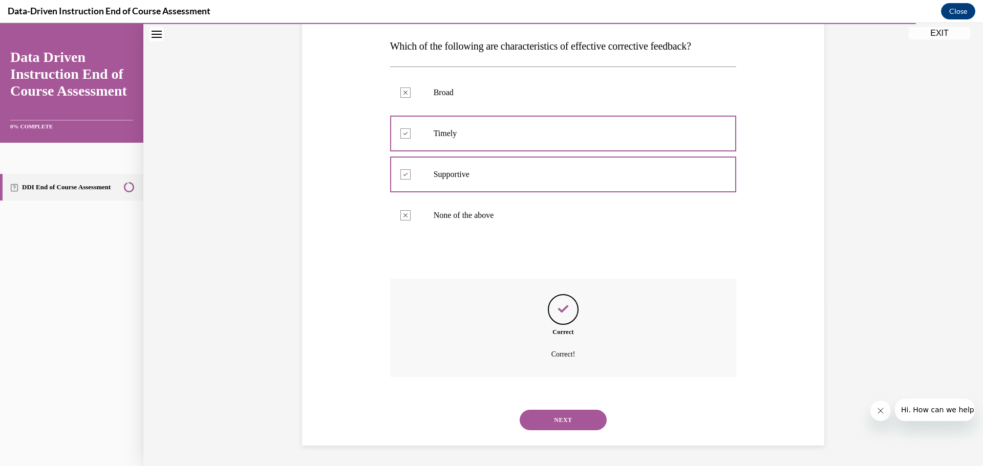
click at [564, 427] on button "NEXT" at bounding box center [563, 420] width 87 height 20
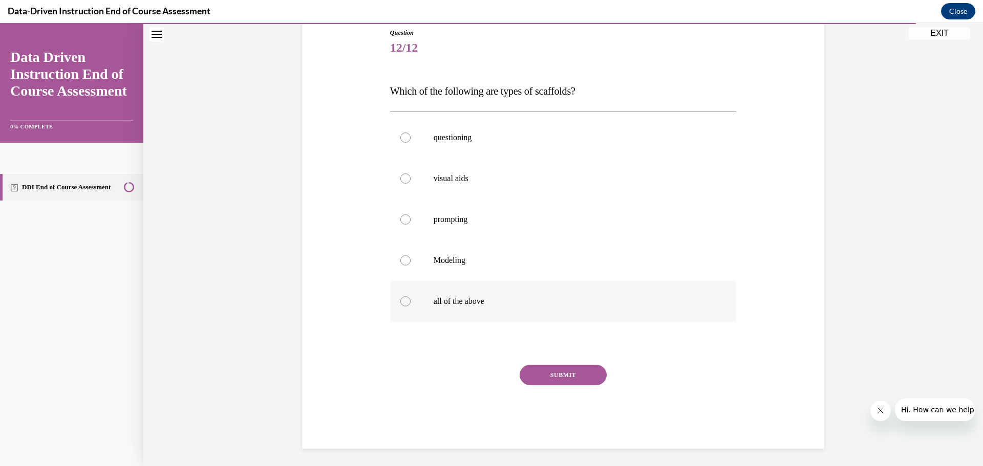
scroll to position [117, 0]
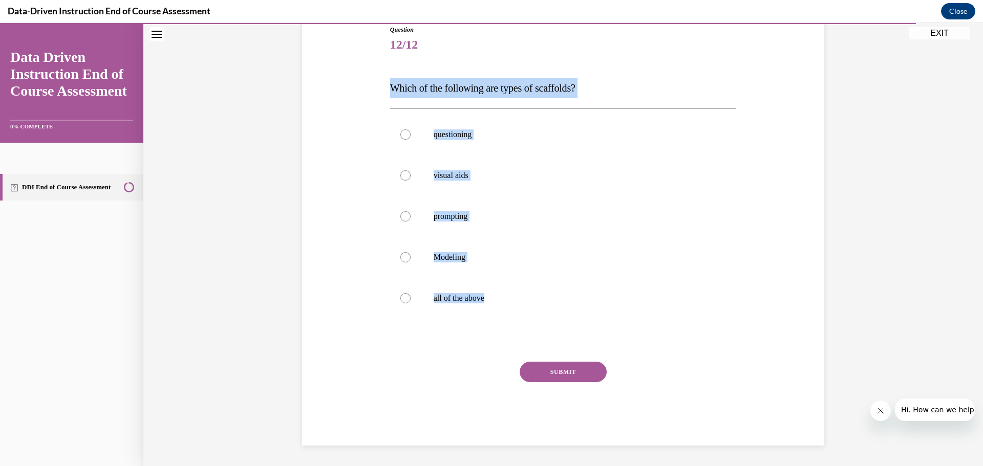
drag, startPoint x: 494, startPoint y: 307, endPoint x: 358, endPoint y: 91, distance: 254.8
click at [358, 91] on div "Question 12/12 Which of the following are types of scaffolds? questioning visua…" at bounding box center [562, 220] width 527 height 452
click at [479, 286] on label "all of the above" at bounding box center [563, 298] width 347 height 41
click at [411, 293] on input "all of the above" at bounding box center [405, 298] width 10 height 10
radio input "true"
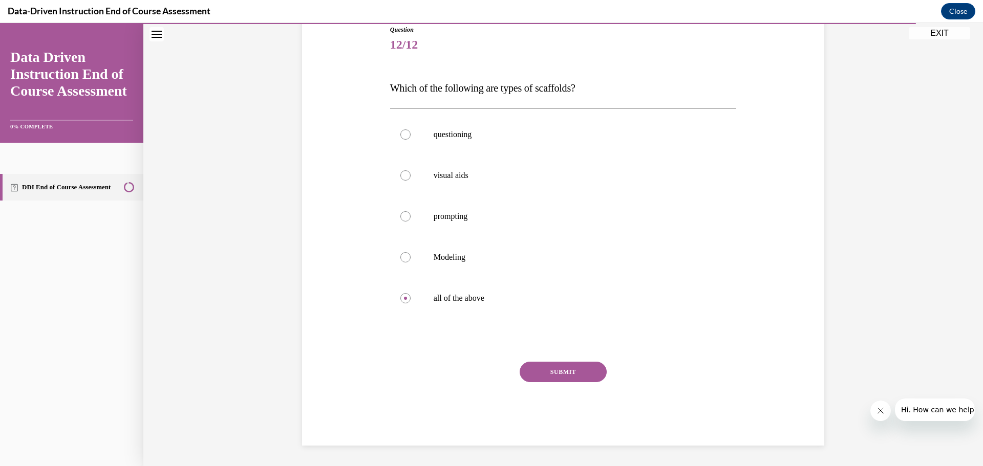
click at [543, 375] on button "SUBMIT" at bounding box center [563, 372] width 87 height 20
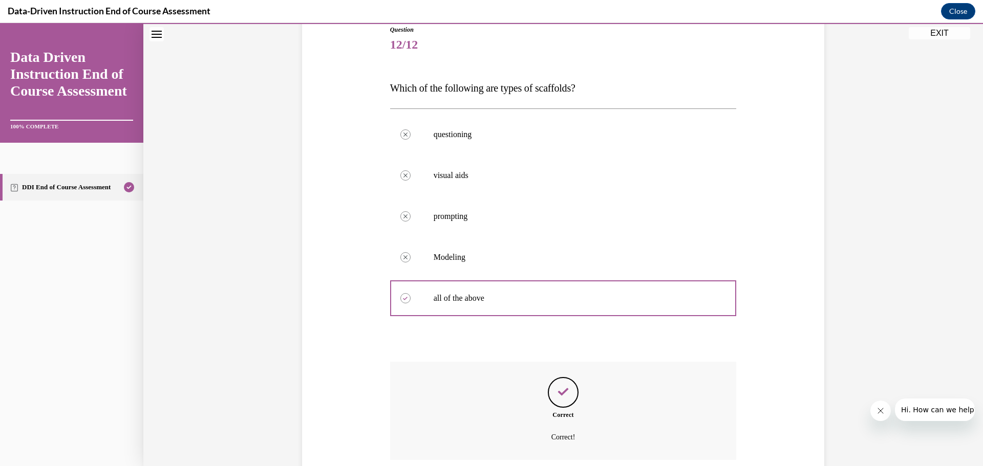
scroll to position [200, 0]
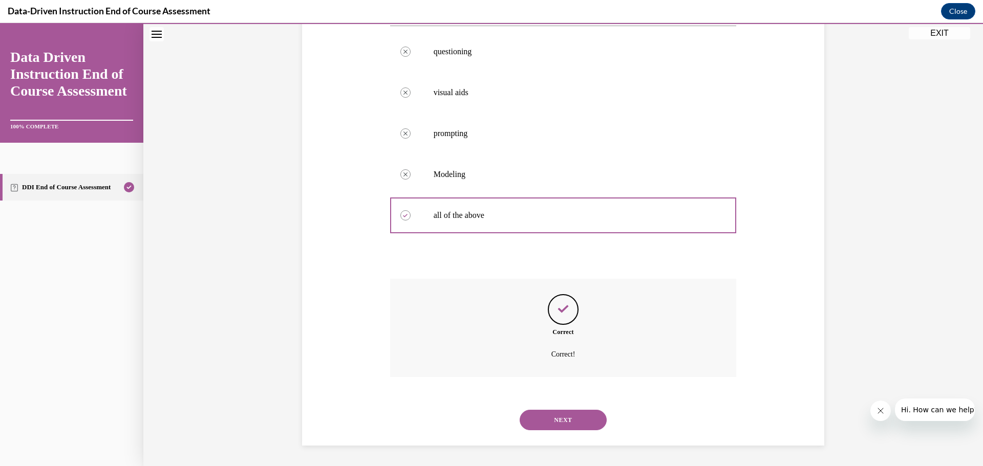
click at [559, 412] on button "NEXT" at bounding box center [563, 420] width 87 height 20
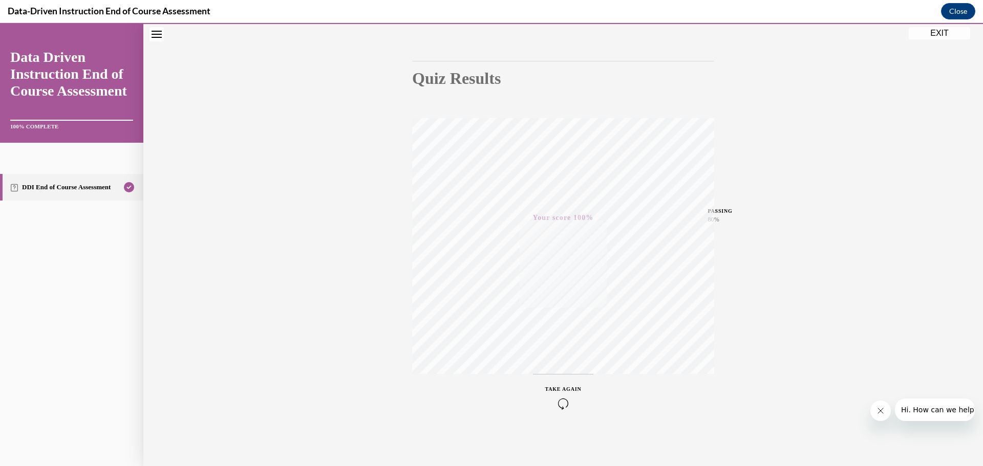
click at [927, 36] on button "EXIT" at bounding box center [939, 33] width 61 height 12
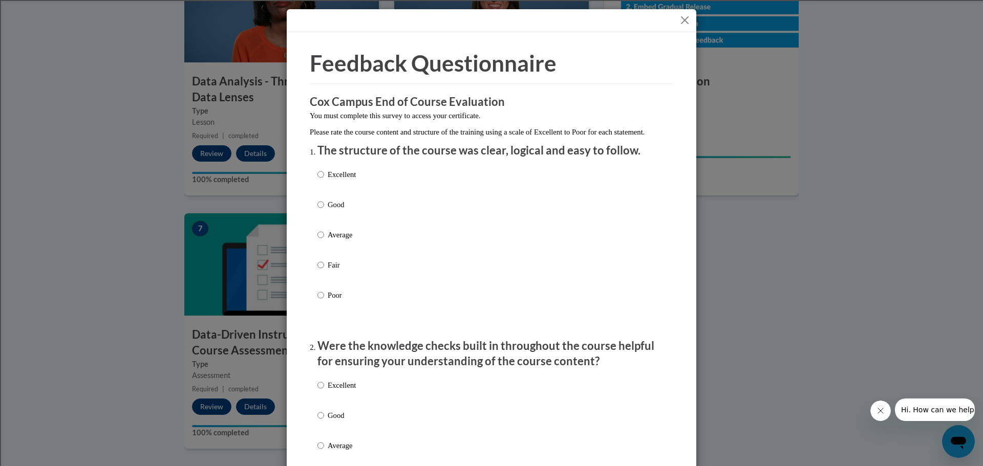
click at [685, 18] on button "Close" at bounding box center [684, 20] width 13 height 13
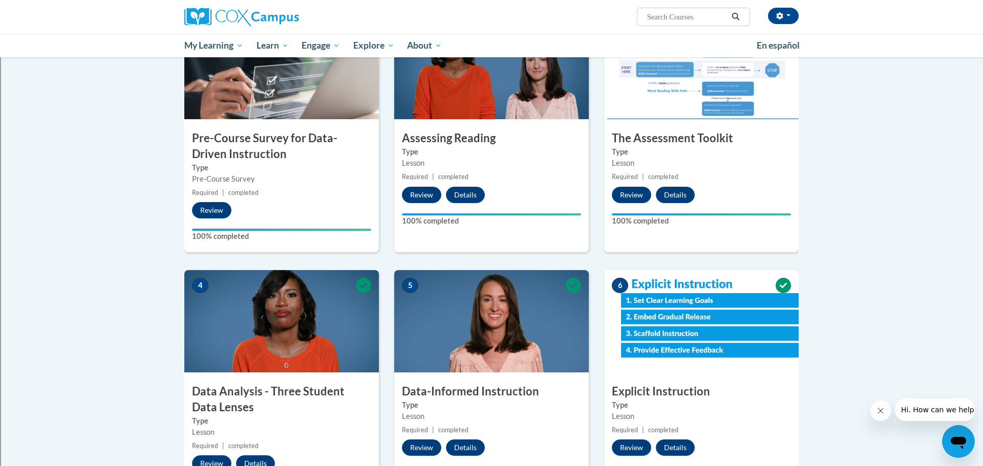
scroll to position [0, 0]
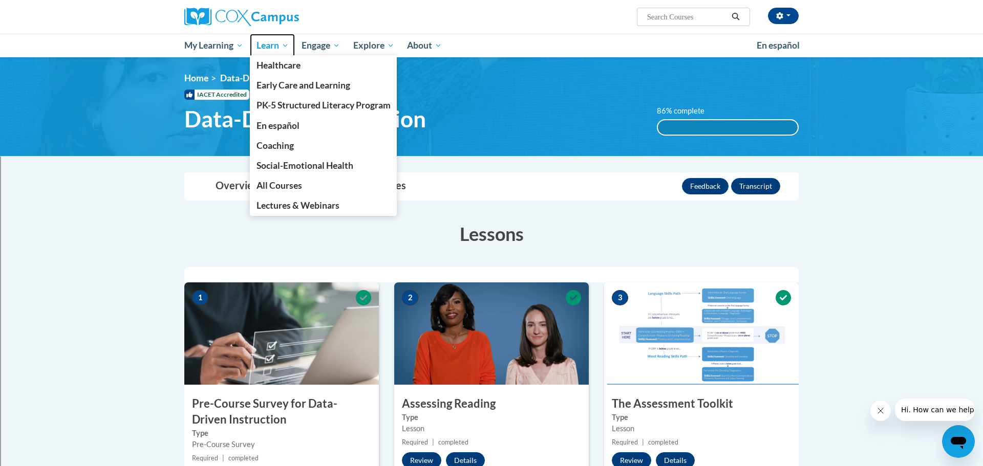
click at [284, 53] on link "Learn" at bounding box center [273, 46] width 46 height 24
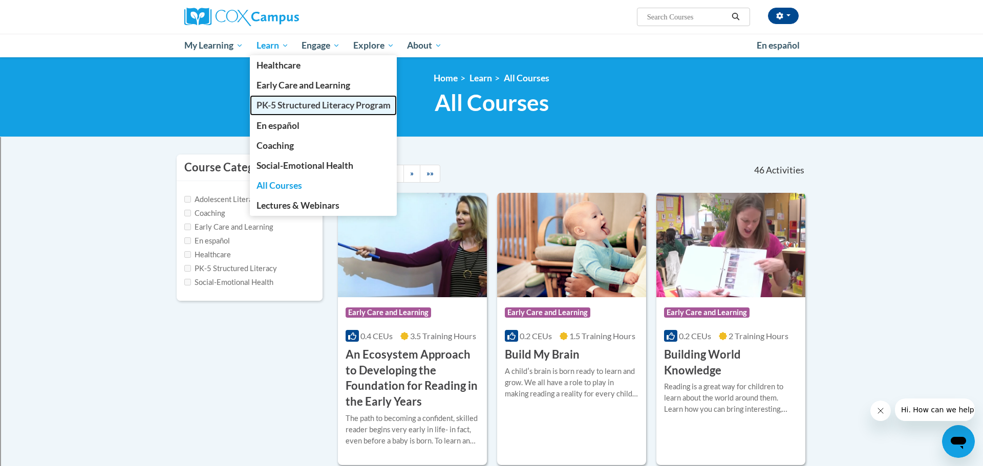
click at [278, 105] on span "PK-5 Structured Literacy Program" at bounding box center [323, 105] width 134 height 11
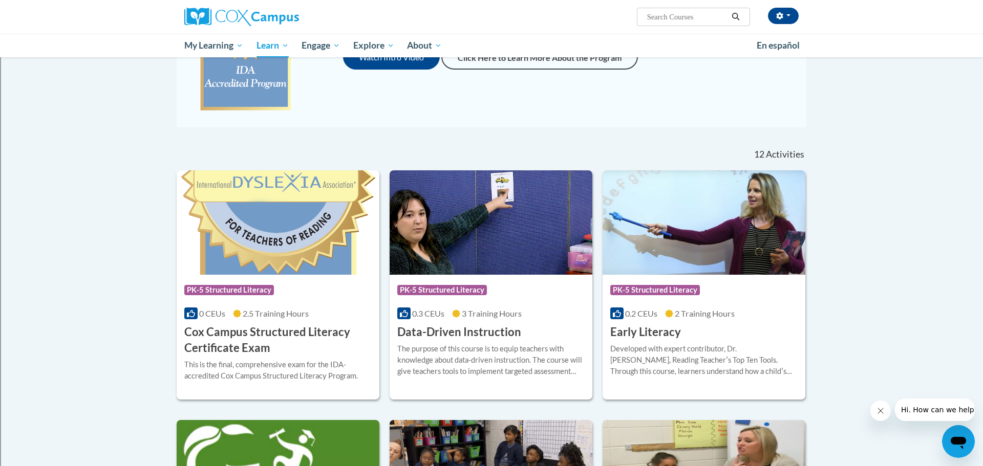
scroll to position [219, 0]
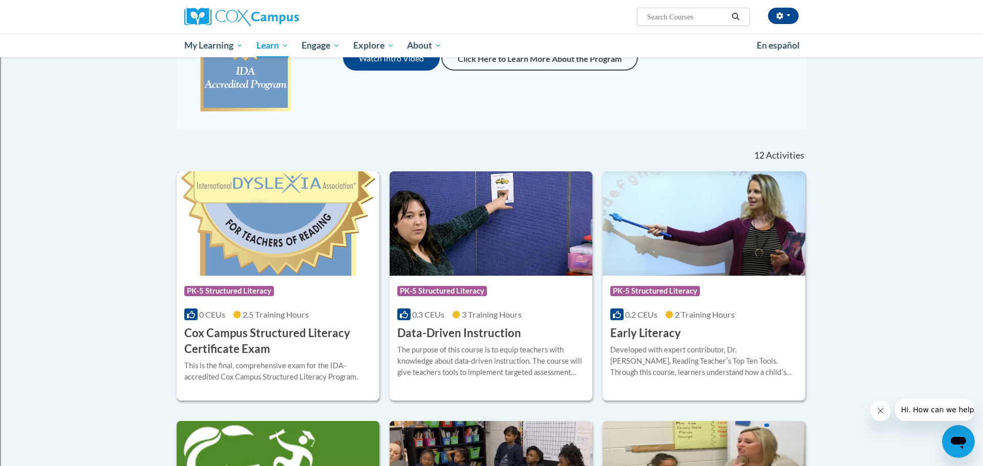
click at [349, 341] on h3 "Cox Campus Structured Literacy Certificate Exam" at bounding box center [277, 342] width 187 height 32
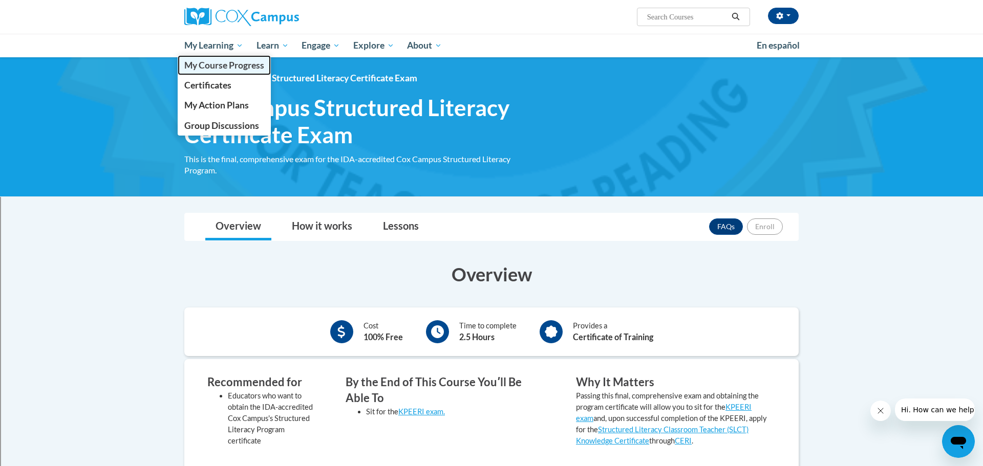
click at [216, 65] on span "My Course Progress" at bounding box center [224, 65] width 80 height 11
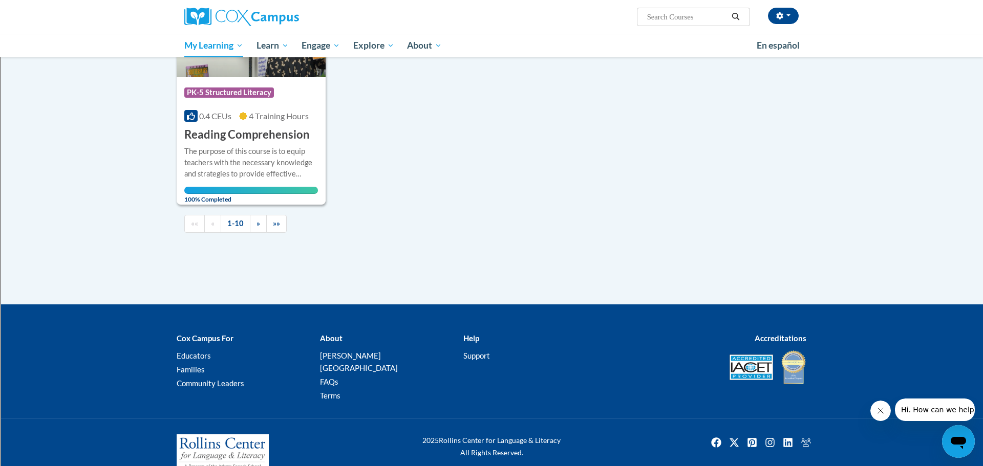
scroll to position [1048, 0]
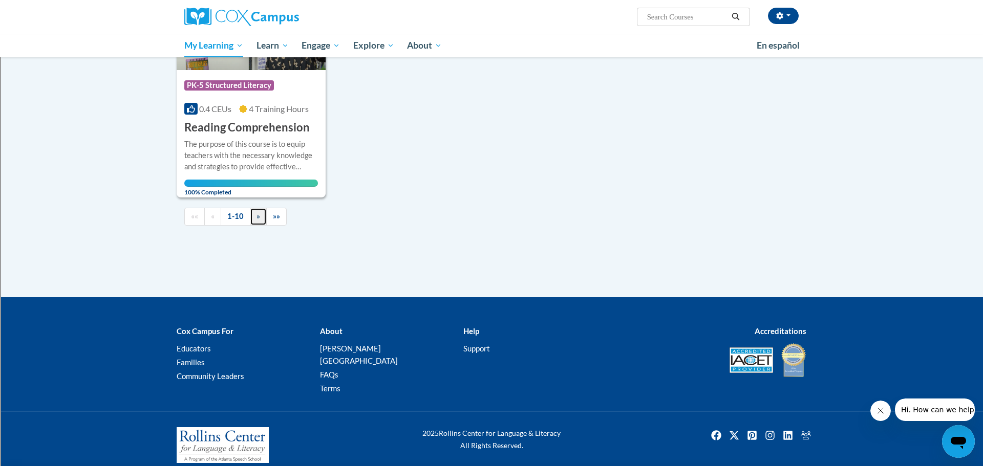
click at [250, 217] on link "»" at bounding box center [258, 217] width 17 height 18
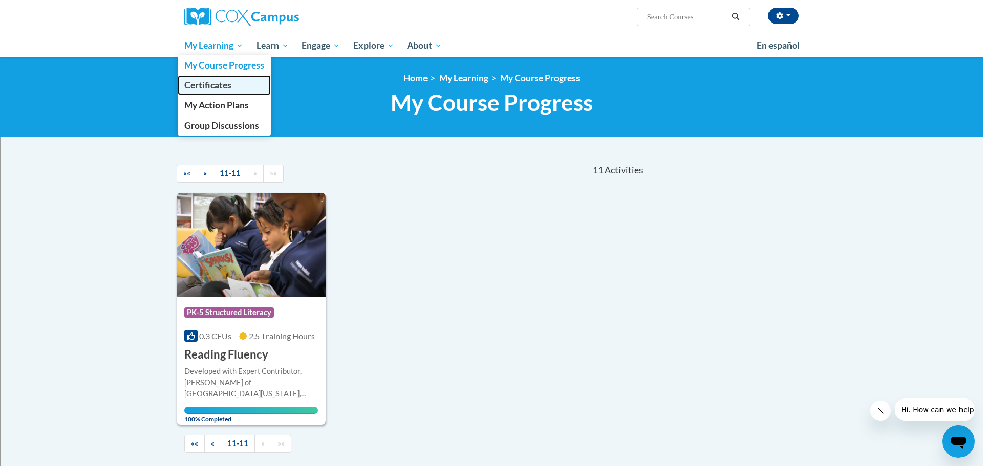
click at [211, 85] on span "Certificates" at bounding box center [207, 85] width 47 height 11
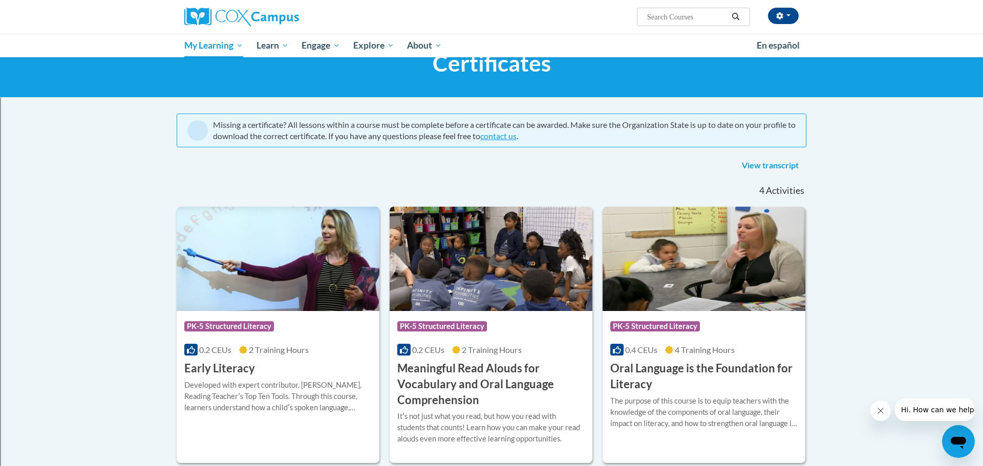
scroll to position [36, 0]
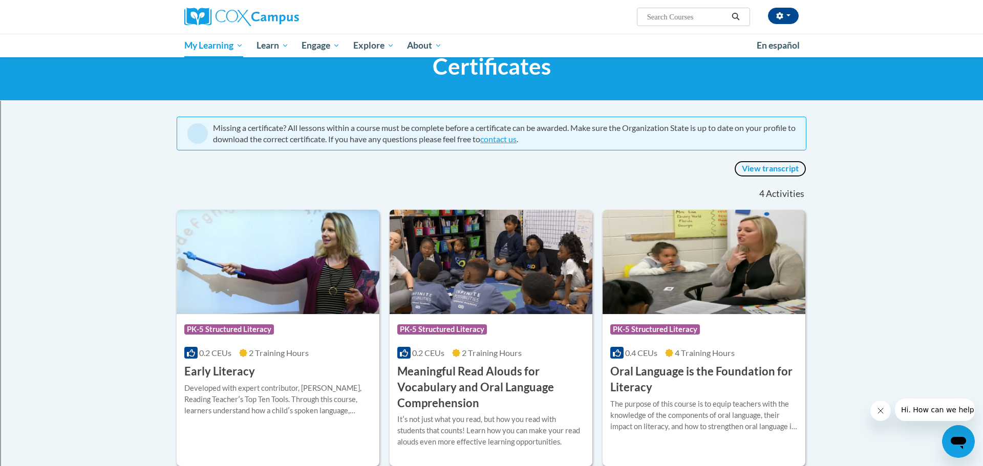
click at [767, 169] on link "View transcript" at bounding box center [770, 169] width 72 height 16
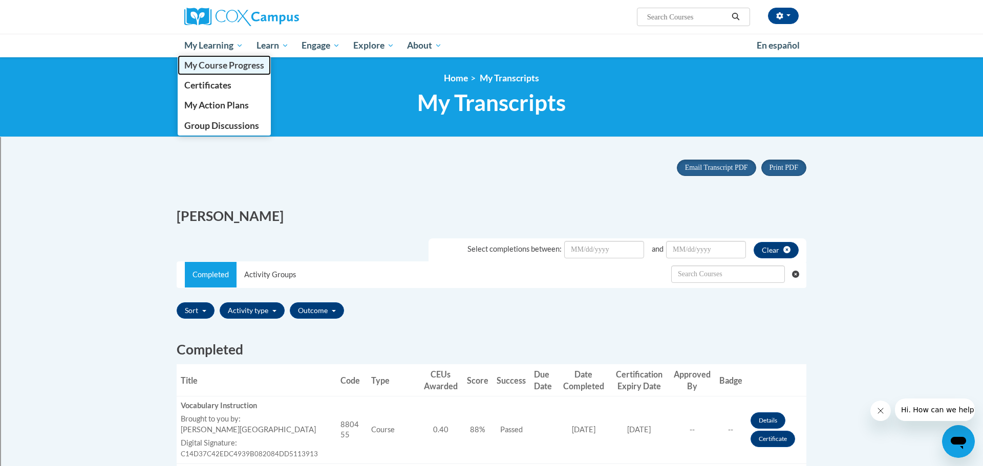
click at [205, 64] on span "My Course Progress" at bounding box center [224, 65] width 80 height 11
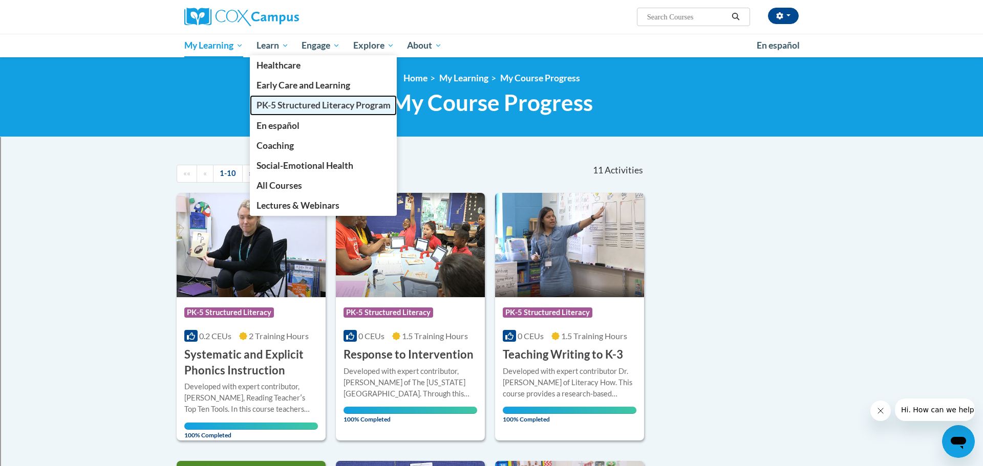
click at [286, 109] on span "PK-5 Structured Literacy Program" at bounding box center [323, 105] width 134 height 11
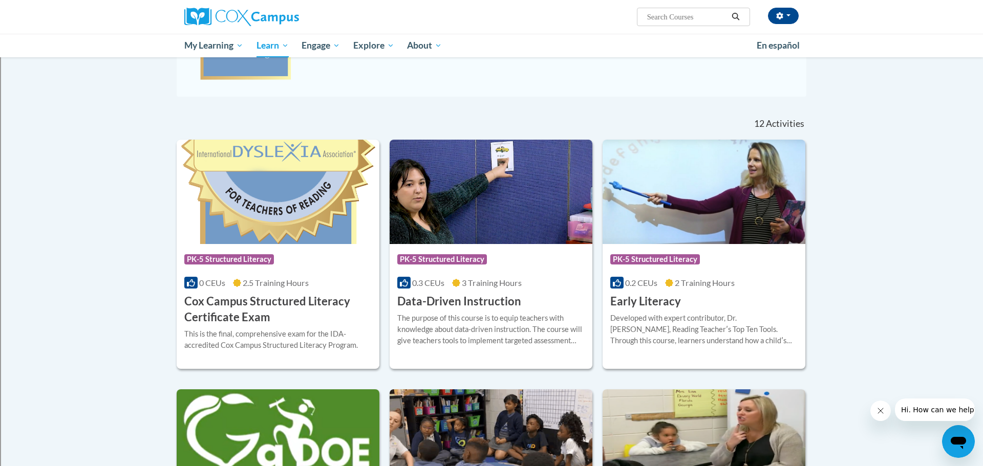
scroll to position [261, 0]
